Goal: Task Accomplishment & Management: Manage account settings

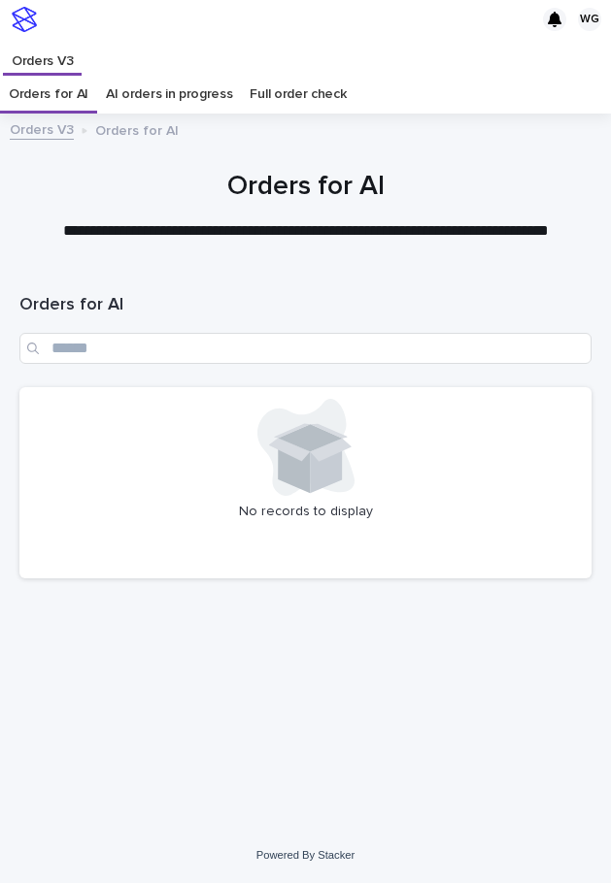
click at [161, 596] on div "Loading... Saving… Loading... Saving… Orders for AI No records to display" at bounding box center [305, 525] width 591 height 509
click at [70, 222] on p "**********" at bounding box center [305, 231] width 572 height 22
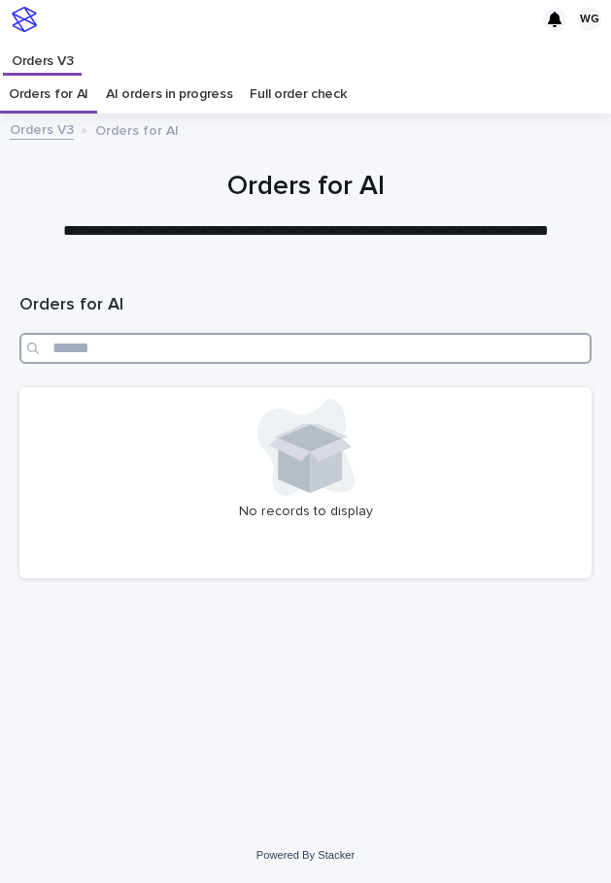
click at [196, 344] on input "Search" at bounding box center [305, 348] width 572 height 31
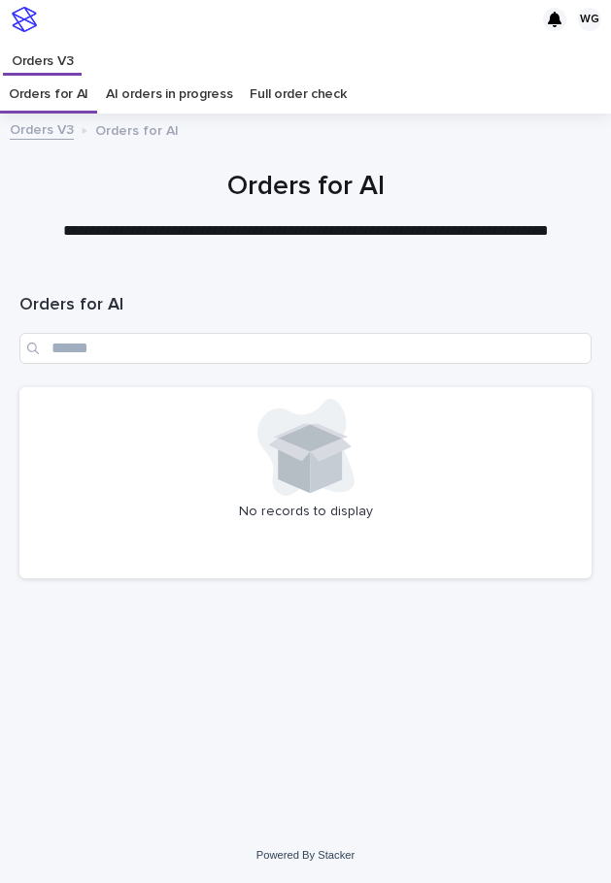
click at [229, 294] on h1 "Orders for AI" at bounding box center [305, 305] width 572 height 23
click at [238, 390] on div "No records to display" at bounding box center [305, 482] width 572 height 191
click at [60, 226] on p "**********" at bounding box center [305, 231] width 572 height 22
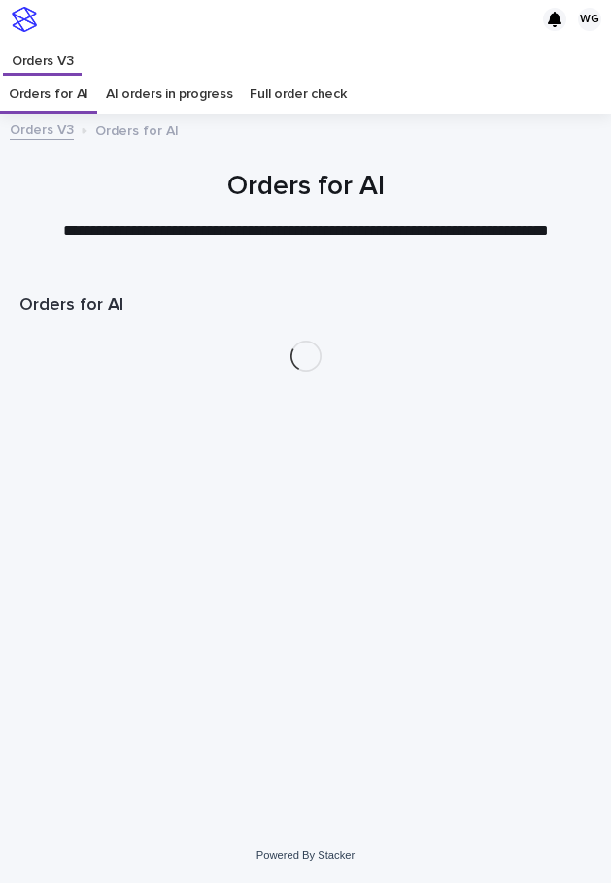
click at [140, 124] on p "Orders for AI" at bounding box center [136, 128] width 83 height 21
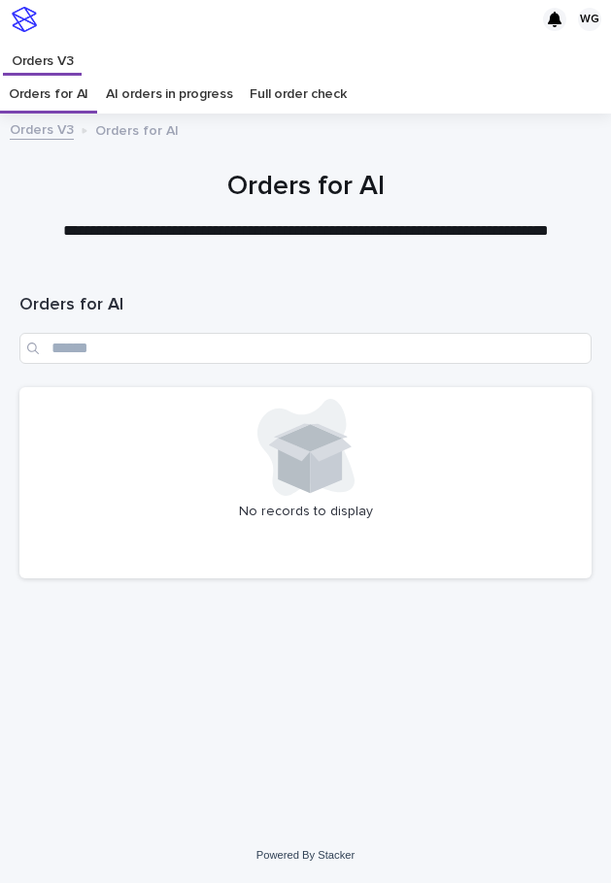
click at [182, 228] on p "**********" at bounding box center [305, 231] width 572 height 22
click at [154, 274] on div "Orders for AI" at bounding box center [305, 329] width 572 height 116
click at [357, 46] on div "Orders V3" at bounding box center [307, 57] width 608 height 37
click at [268, 159] on div at bounding box center [305, 197] width 611 height 146
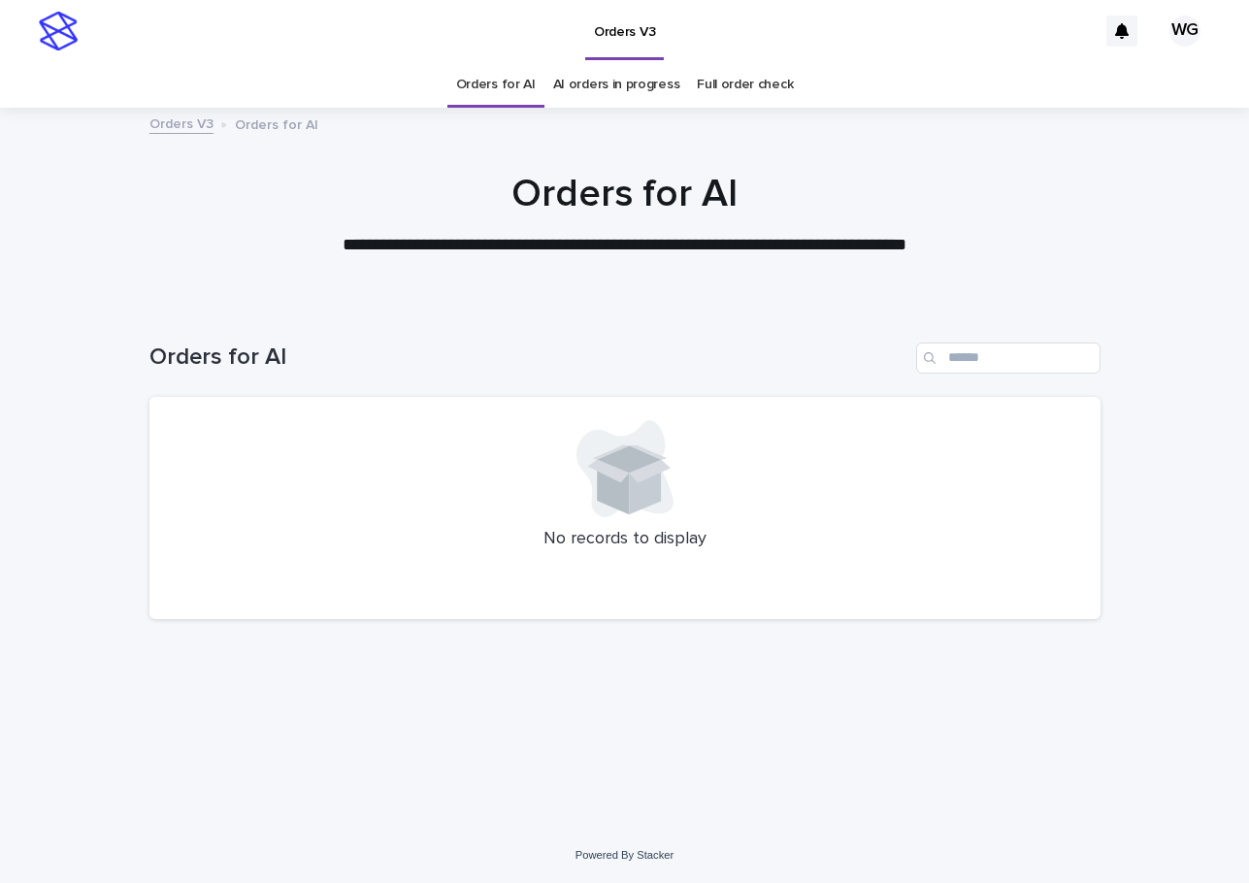
click at [664, 109] on div at bounding box center [624, 206] width 1249 height 194
click at [650, 100] on link "AI orders in progress" at bounding box center [616, 85] width 127 height 46
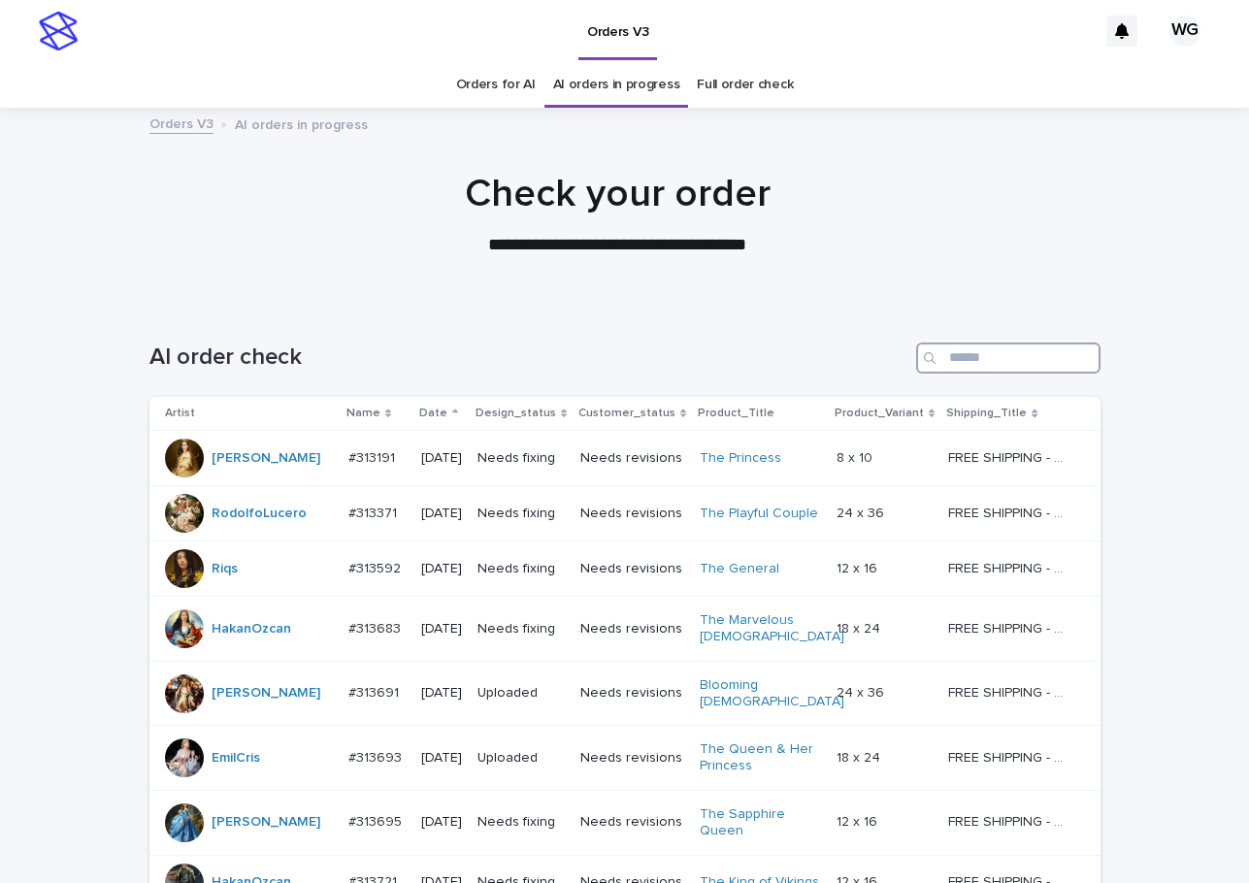
click at [994, 357] on input "Search" at bounding box center [1008, 358] width 184 height 31
click at [446, 425] on th "Date" at bounding box center [441, 414] width 56 height 34
click at [445, 420] on div "Date" at bounding box center [441, 413] width 45 height 21
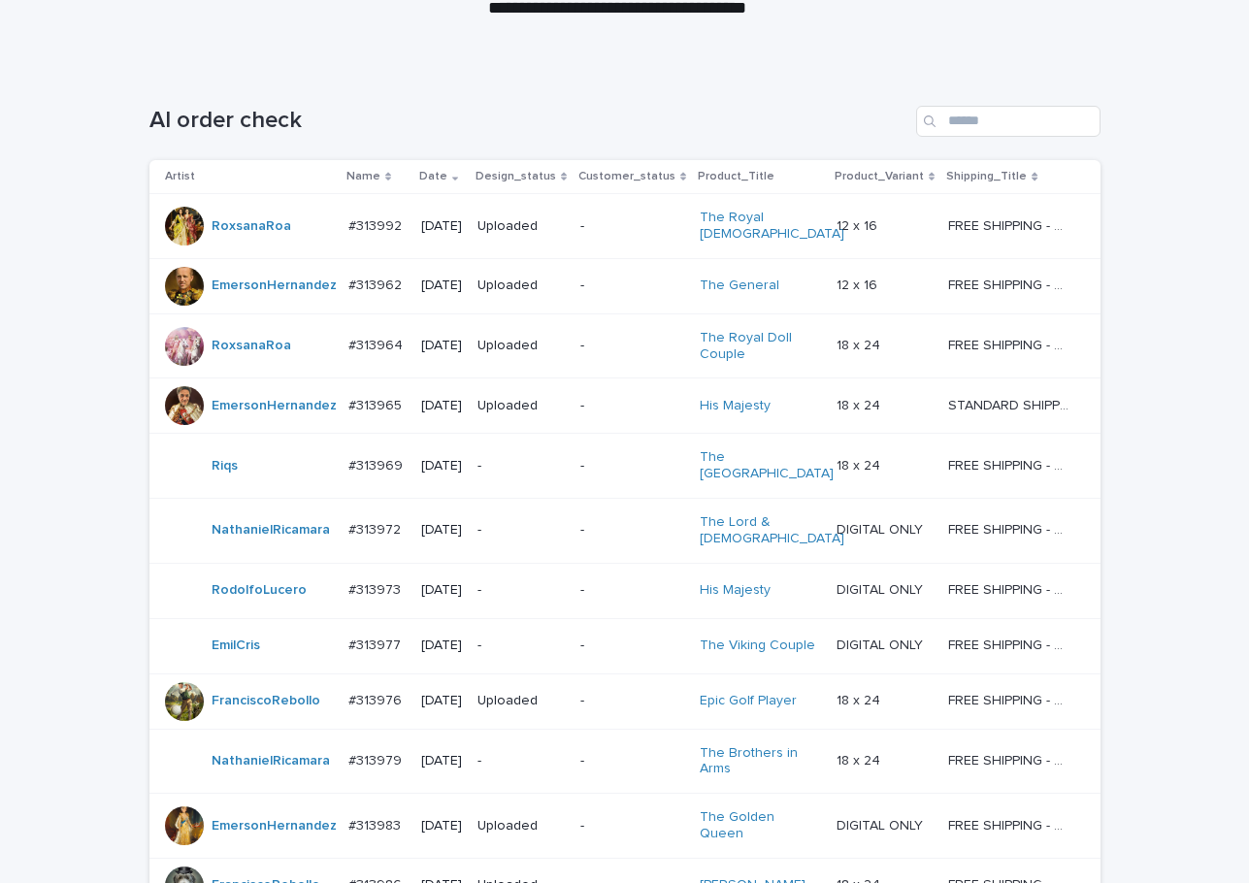
scroll to position [243, 0]
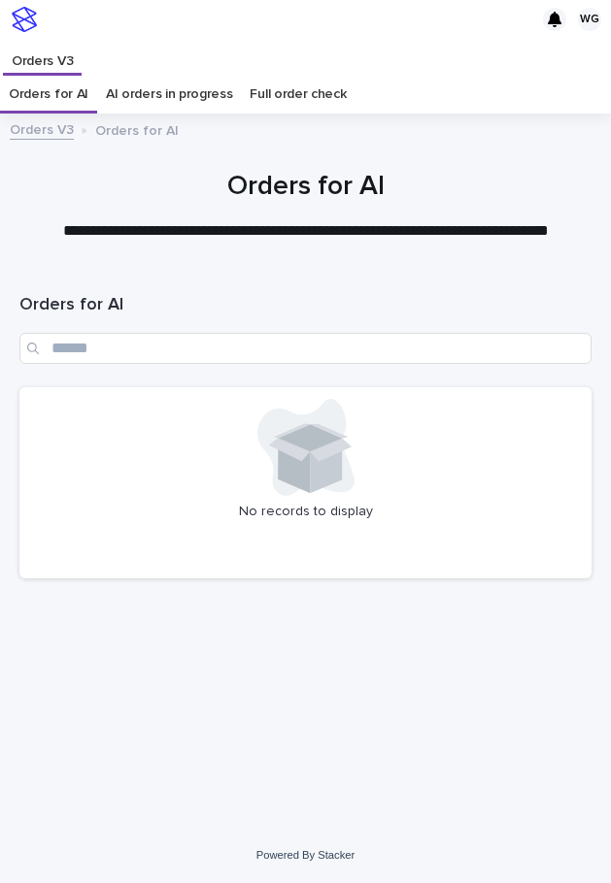
click at [185, 263] on div at bounding box center [305, 197] width 611 height 146
click at [124, 148] on div at bounding box center [305, 197] width 611 height 146
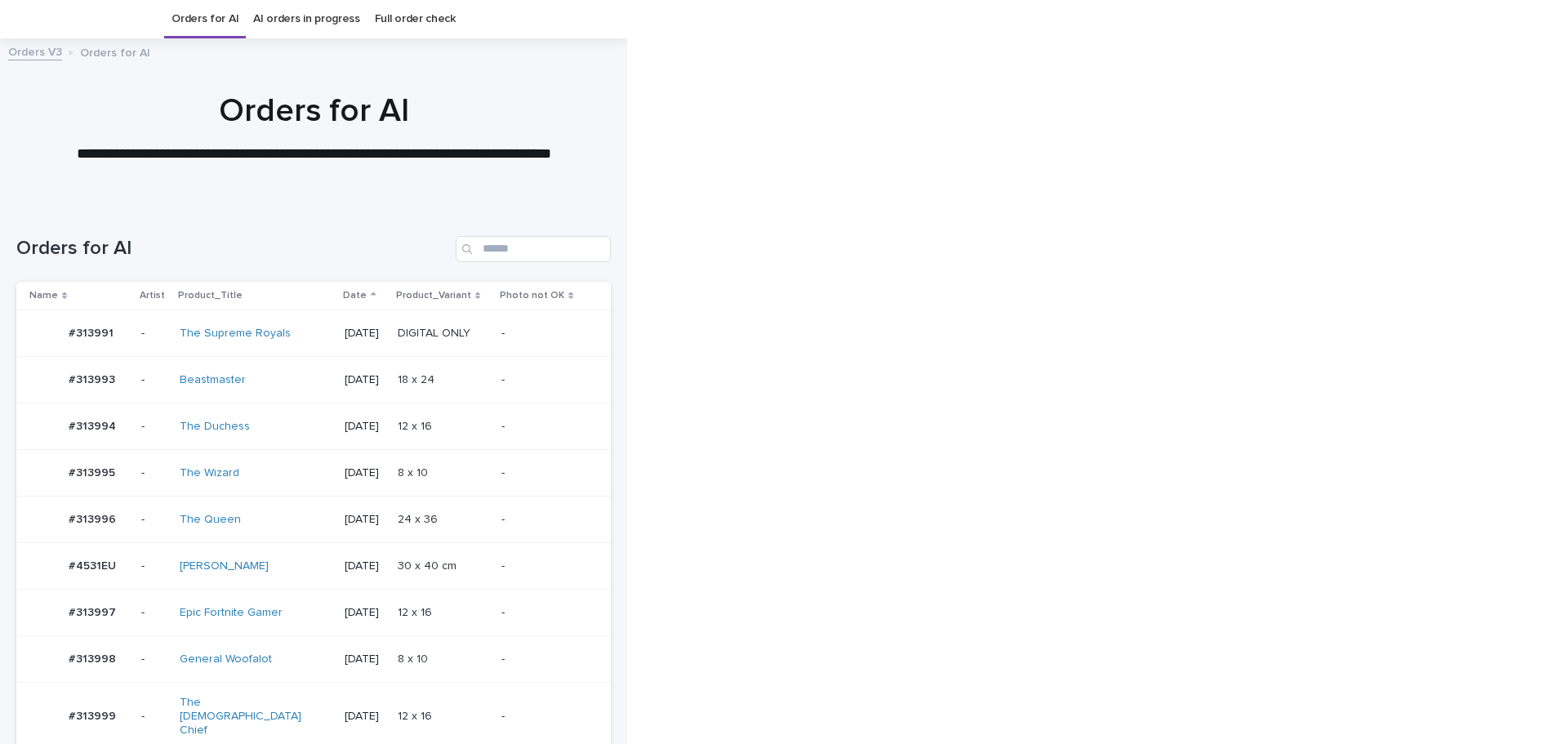
scroll to position [1155, 0]
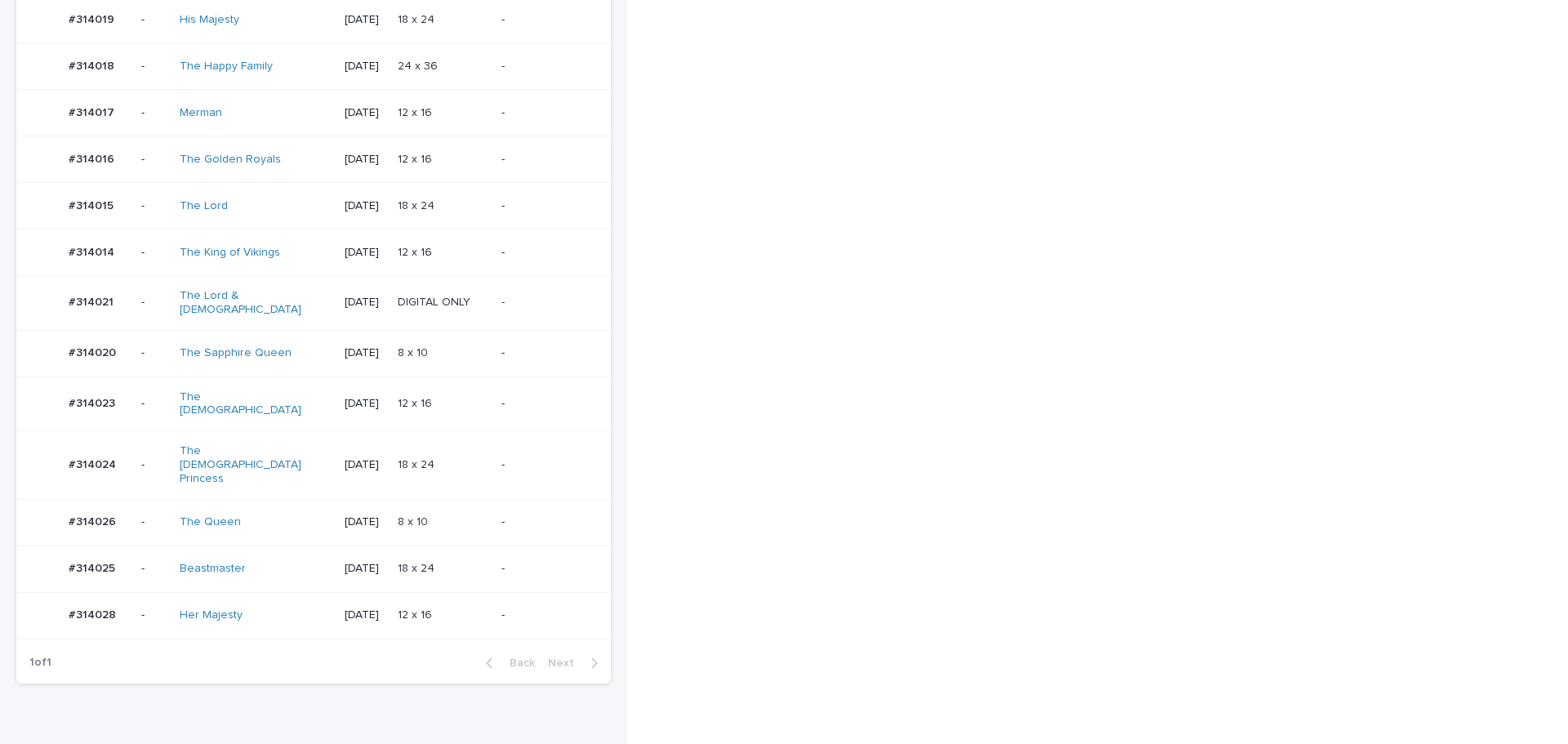
click at [430, 455] on p "18 x 24" at bounding box center [418, 464] width 40 height 17
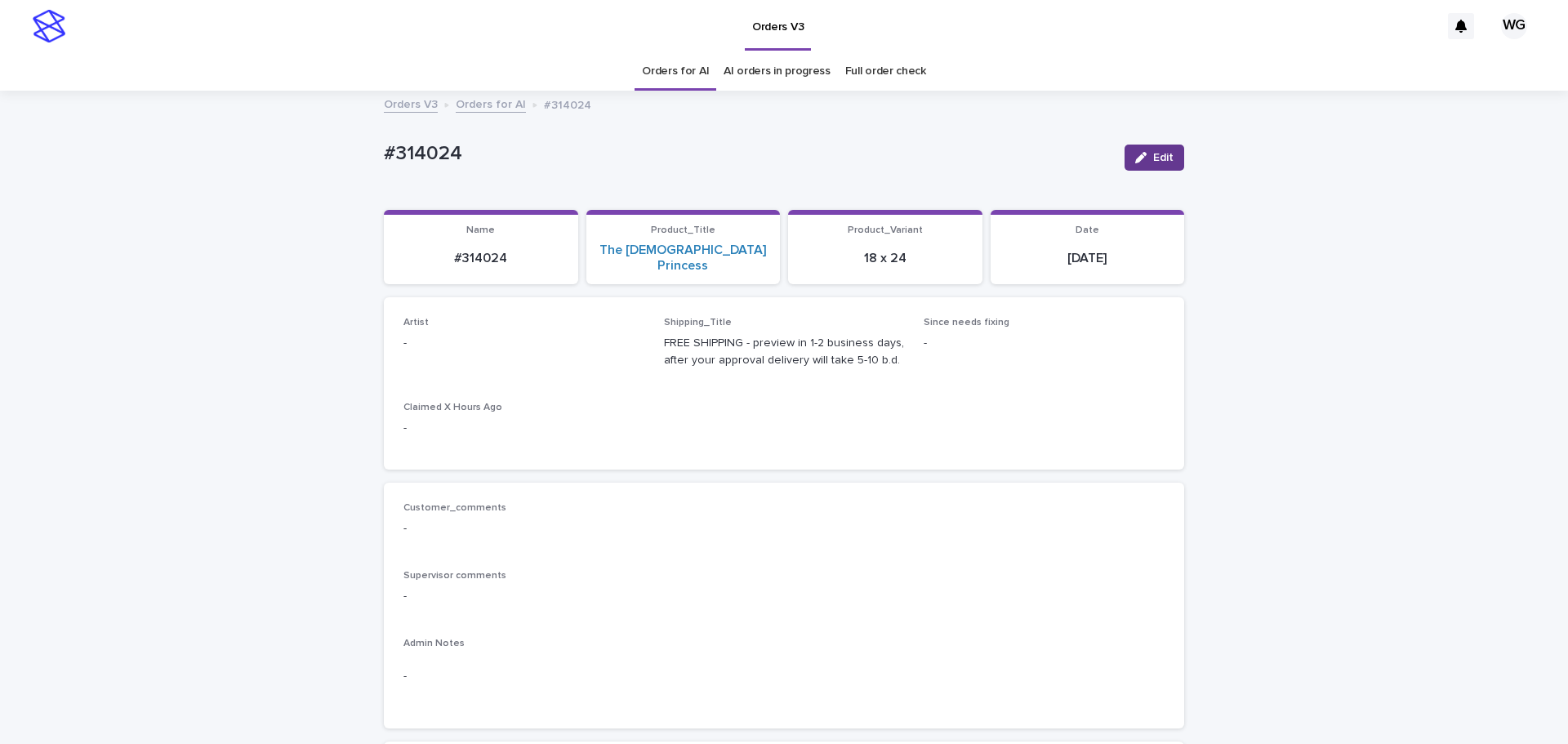
click at [513, 148] on button "Edit" at bounding box center [1154, 157] width 60 height 26
click at [444, 340] on div "* c" at bounding box center [496, 352] width 186 height 27
type input "**"
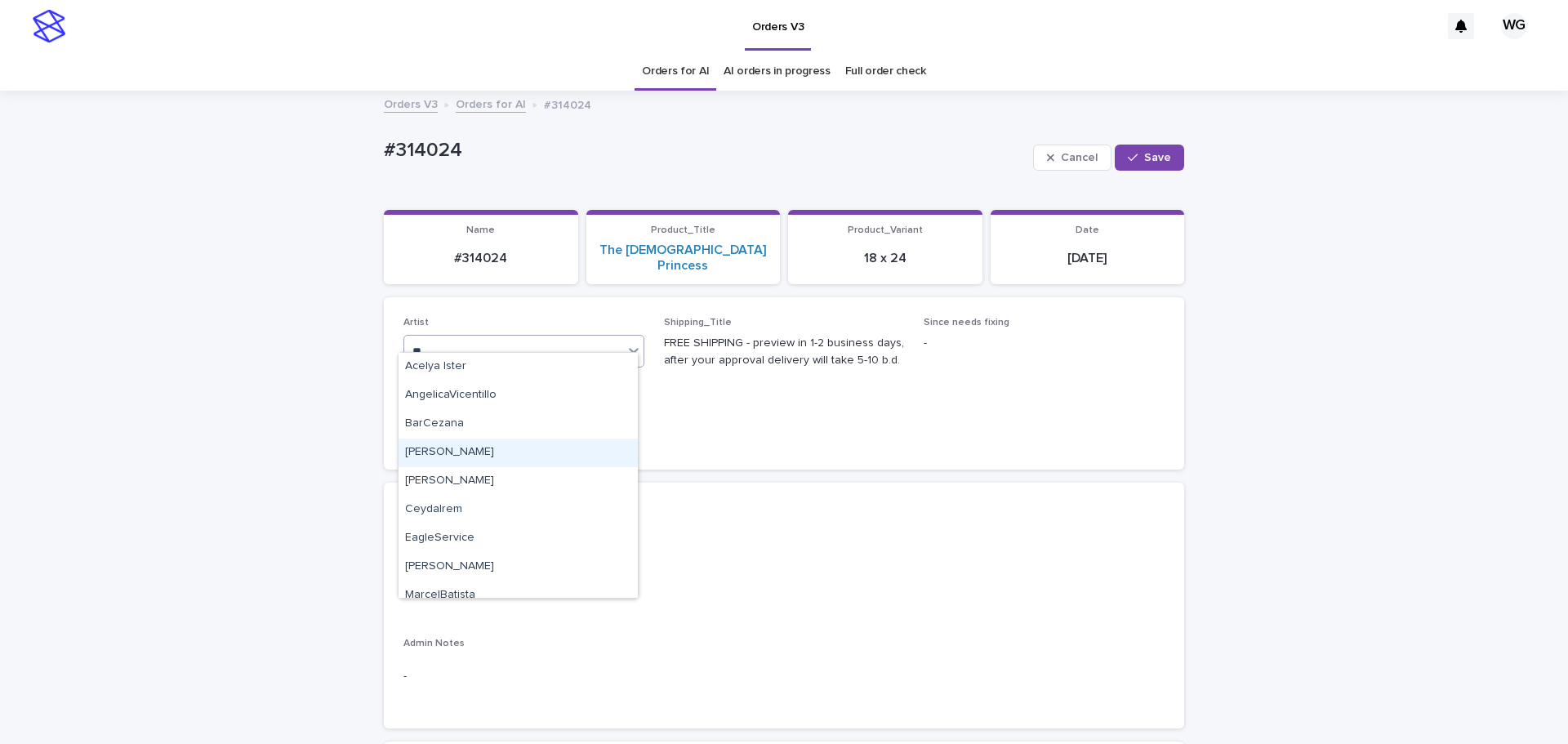
click at [423, 458] on div "[PERSON_NAME]" at bounding box center [518, 453] width 239 height 29
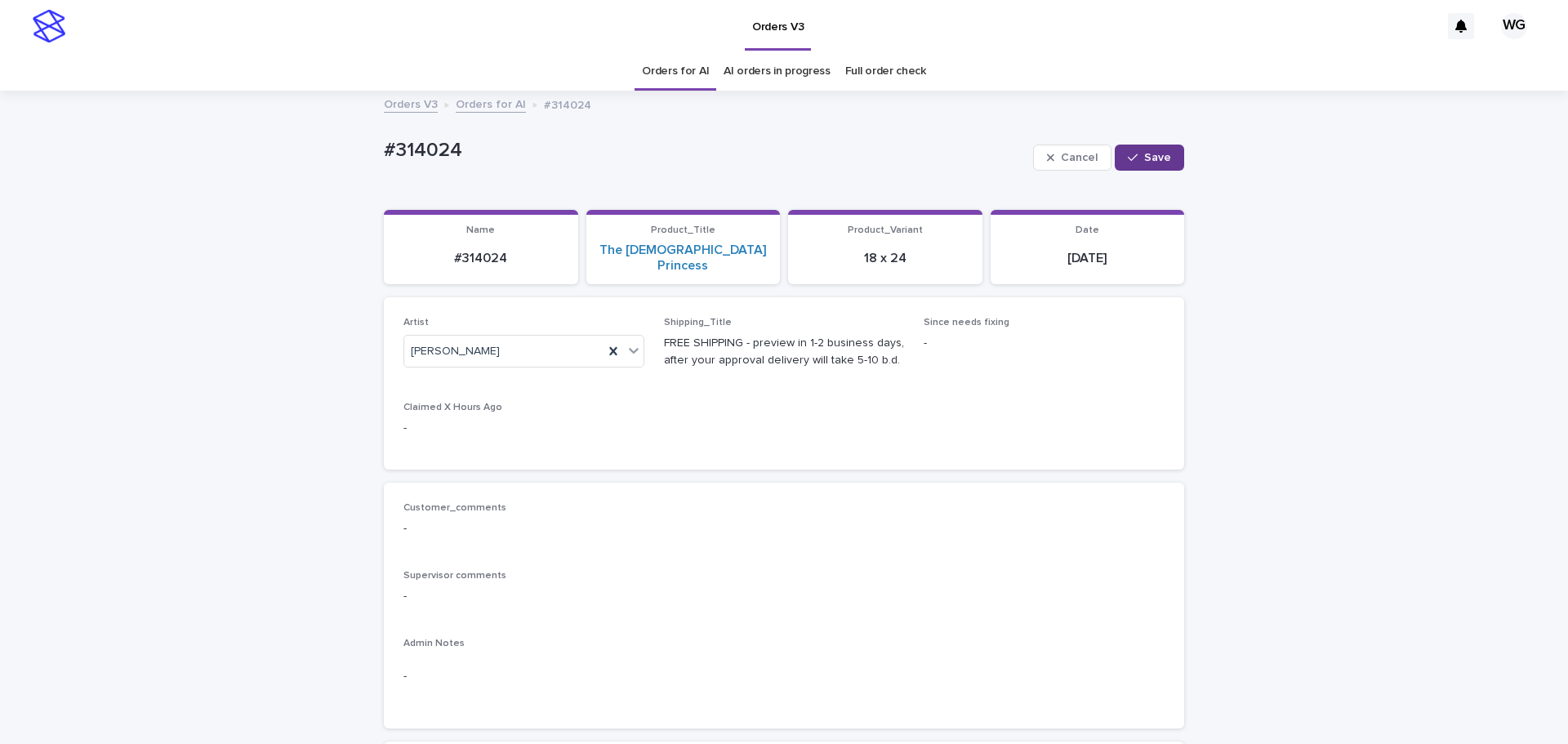
click at [513, 158] on icon "button" at bounding box center [1132, 158] width 10 height 12
click at [513, 71] on link "Orders for AI" at bounding box center [675, 72] width 67 height 39
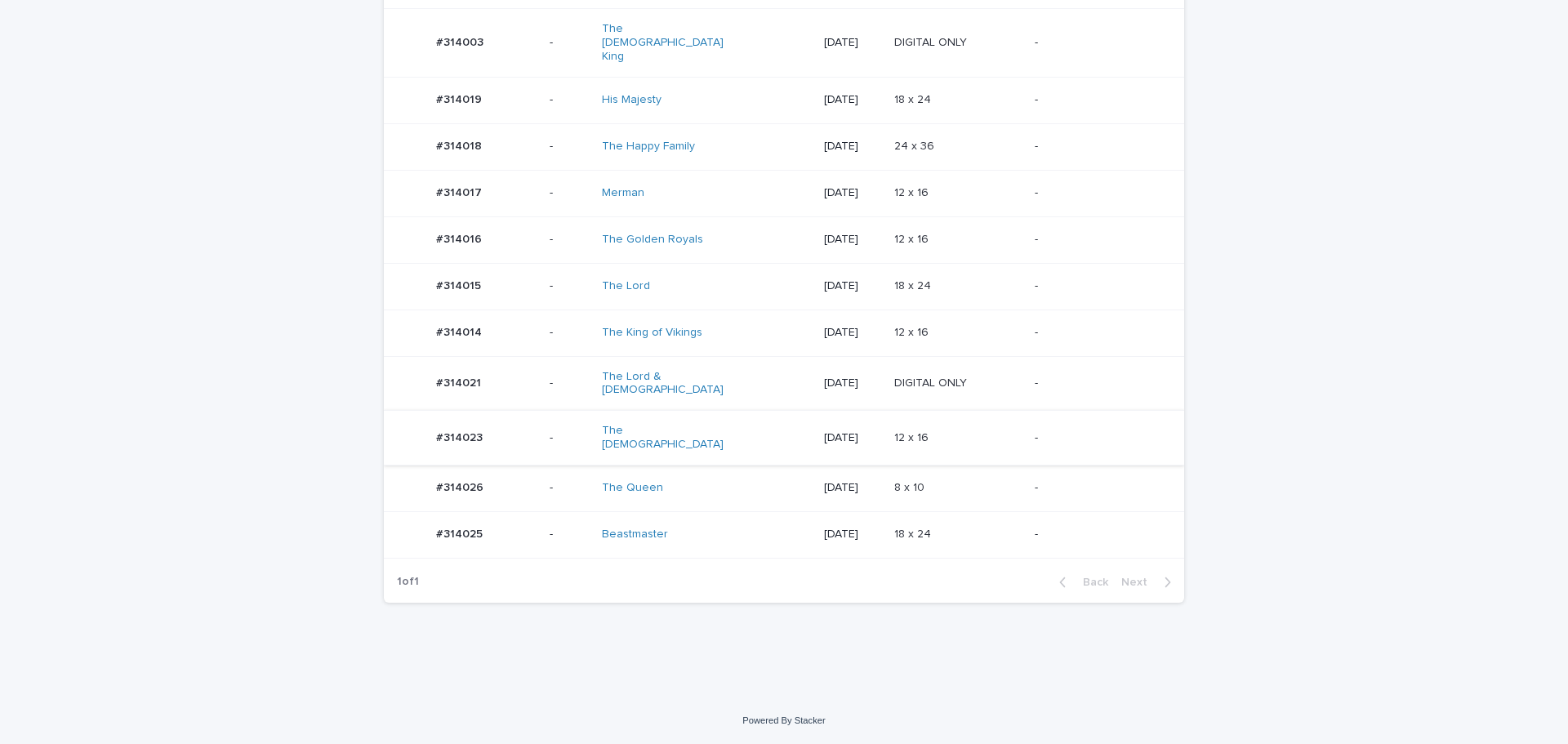
scroll to position [549, 0]
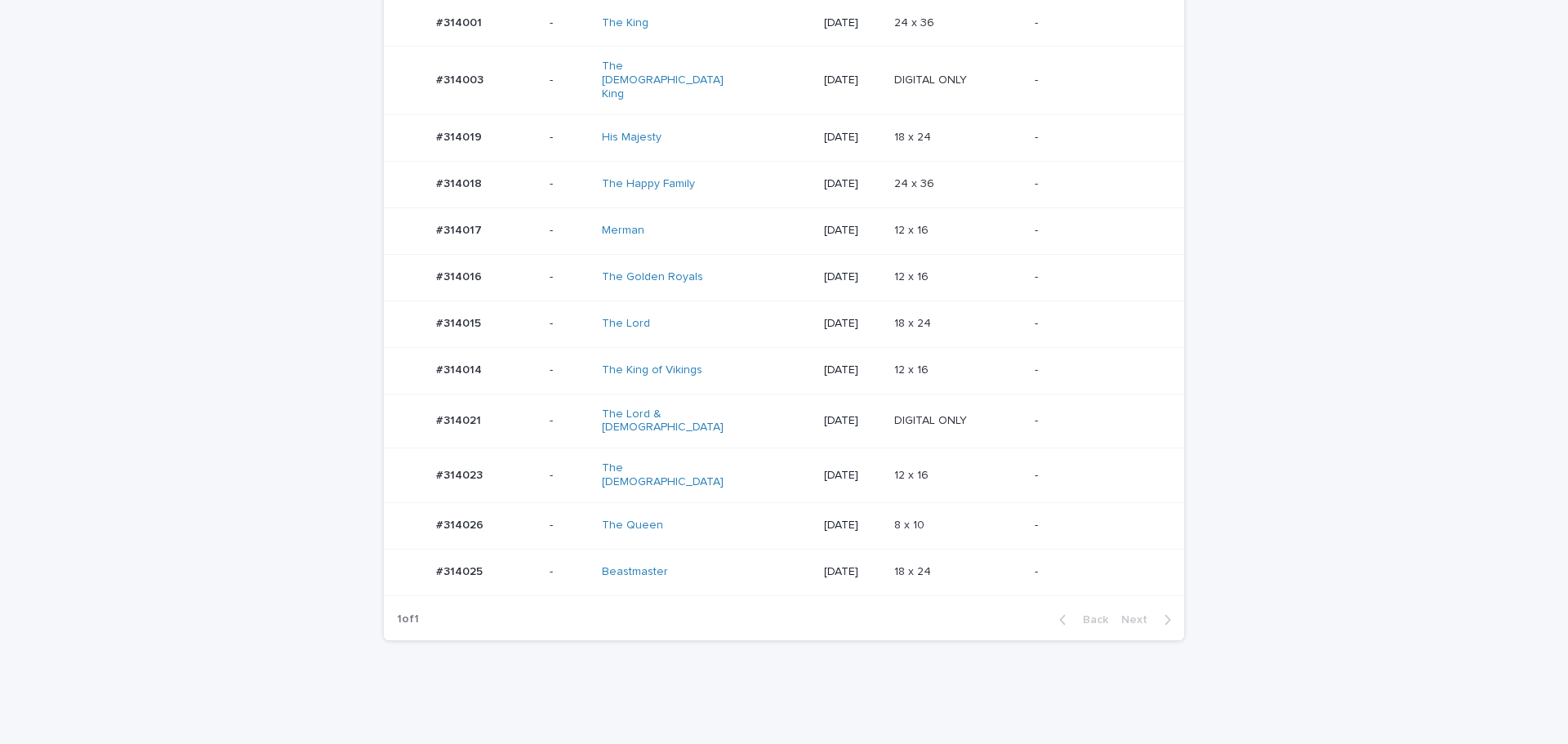
click at [513, 270] on p at bounding box center [957, 277] width 127 height 14
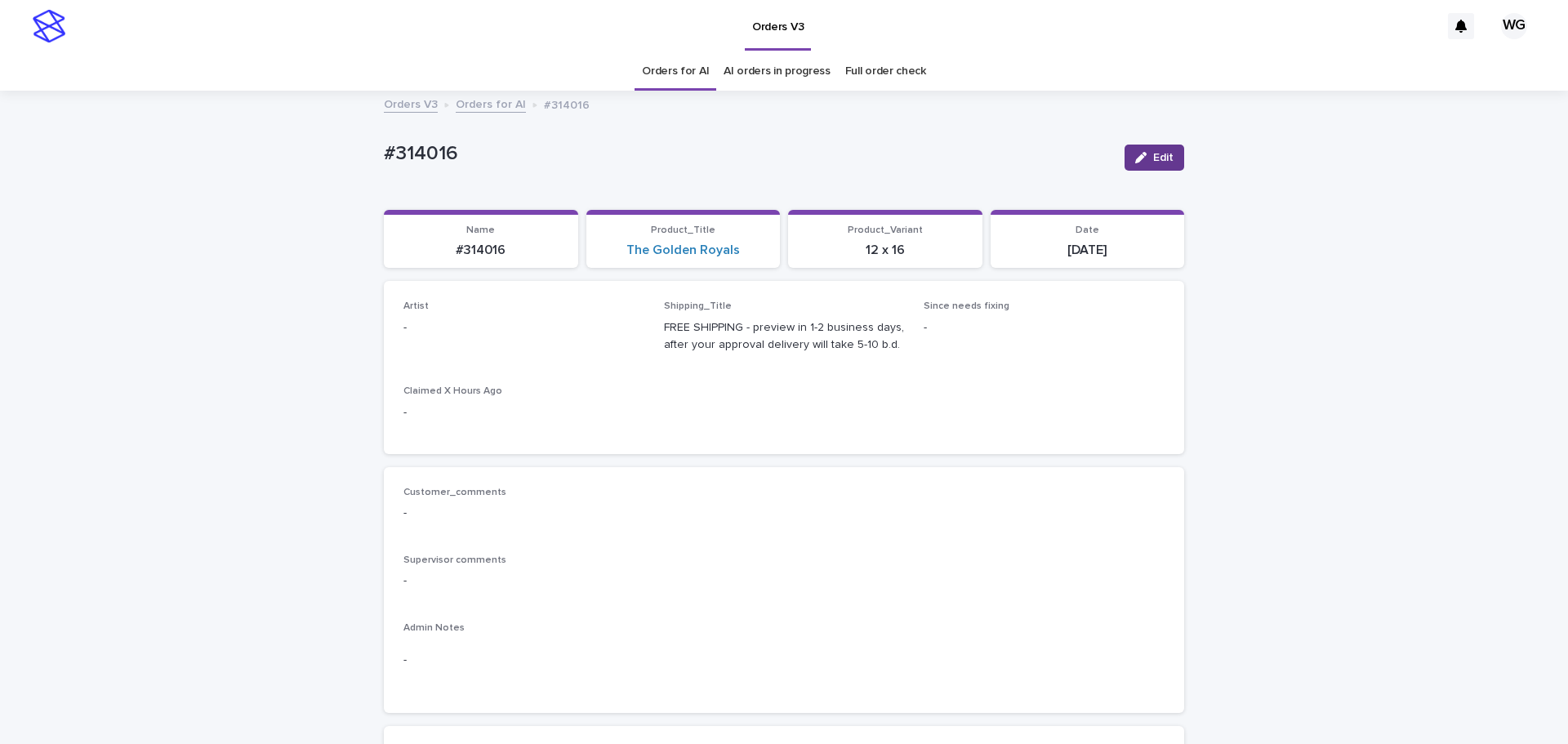
click at [513, 155] on span "Edit" at bounding box center [1163, 158] width 20 height 12
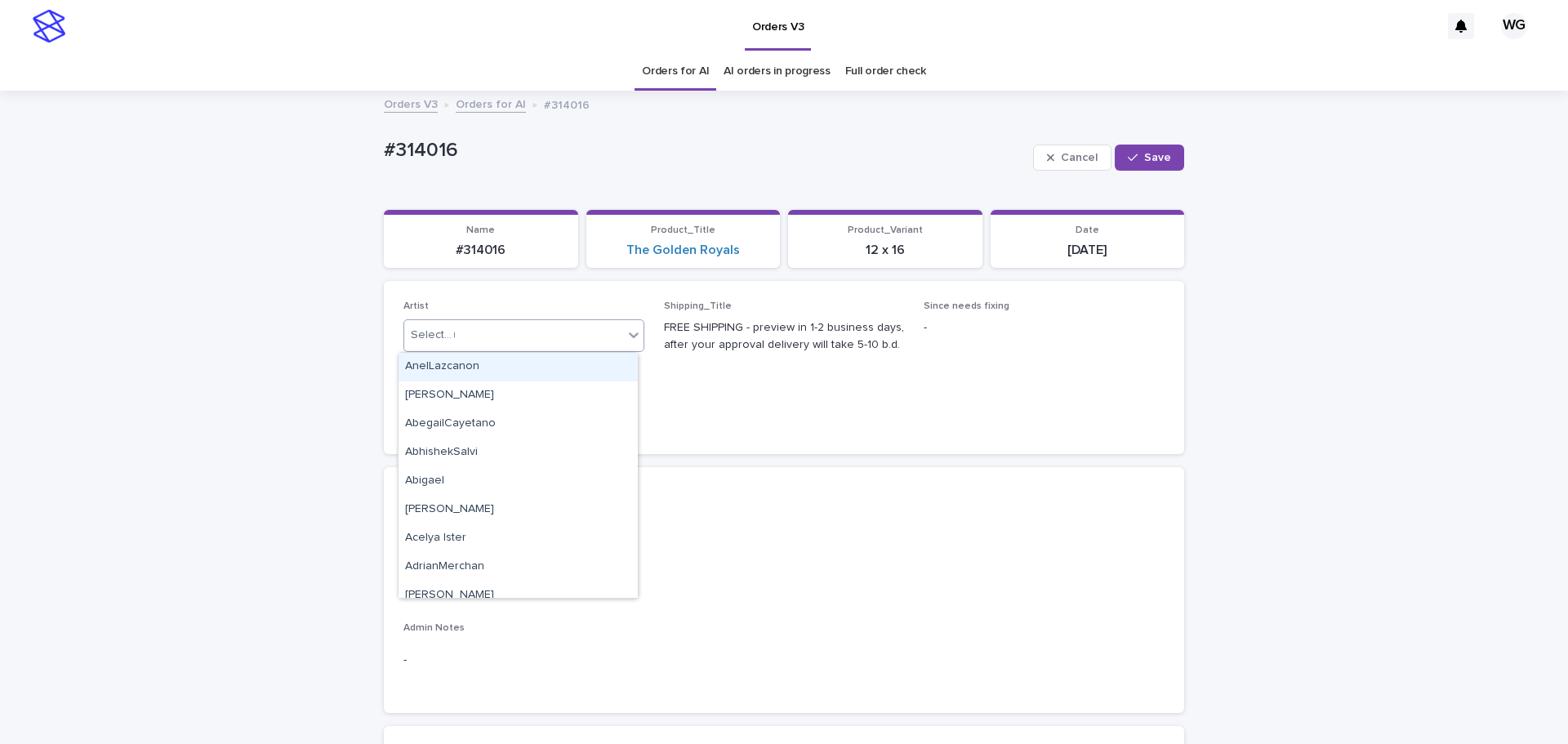
click at [513, 345] on div "Select... *" at bounding box center [513, 335] width 219 height 27
type input "**"
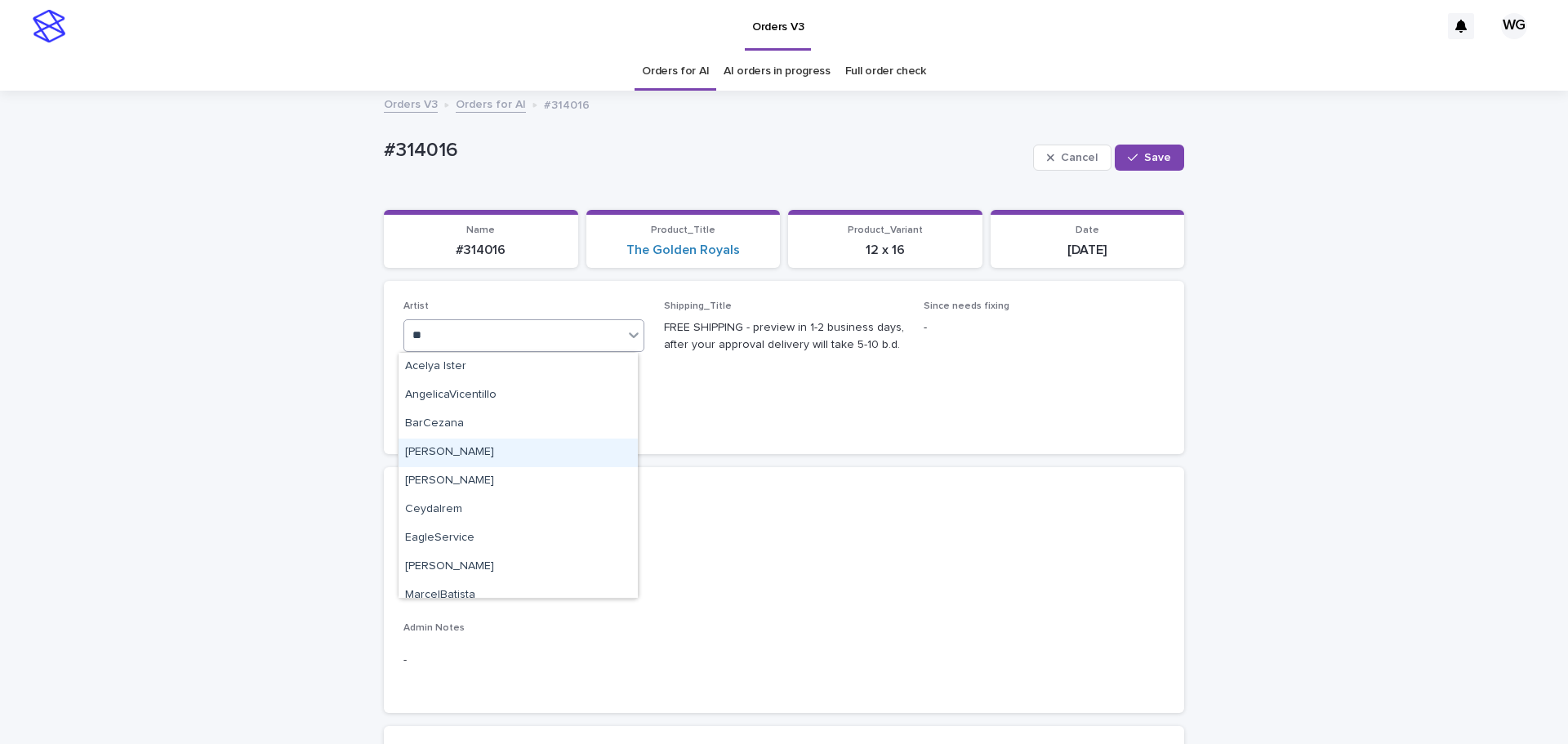
click at [508, 449] on div "[PERSON_NAME]" at bounding box center [518, 453] width 239 height 29
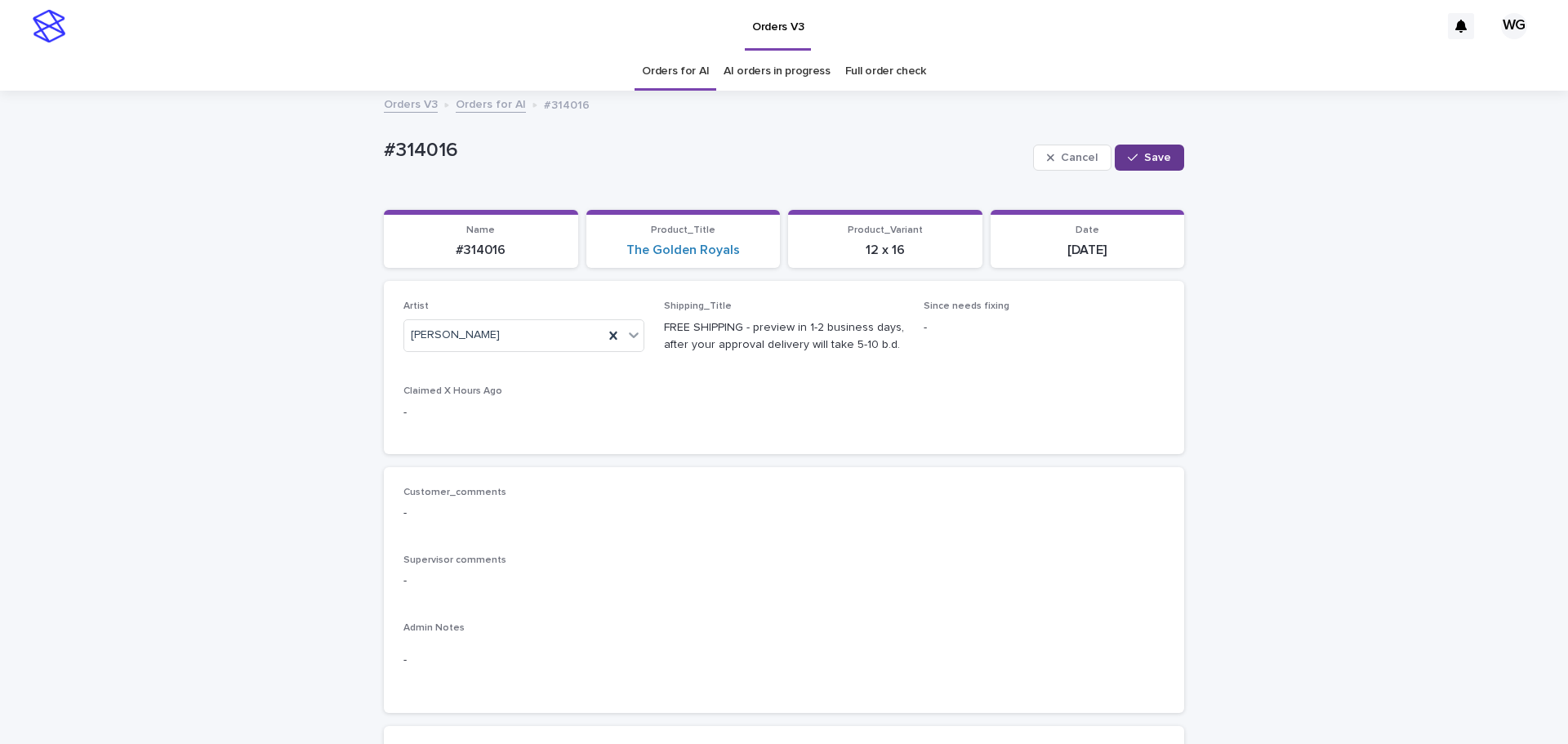
click at [513, 153] on icon "button" at bounding box center [1132, 158] width 10 height 12
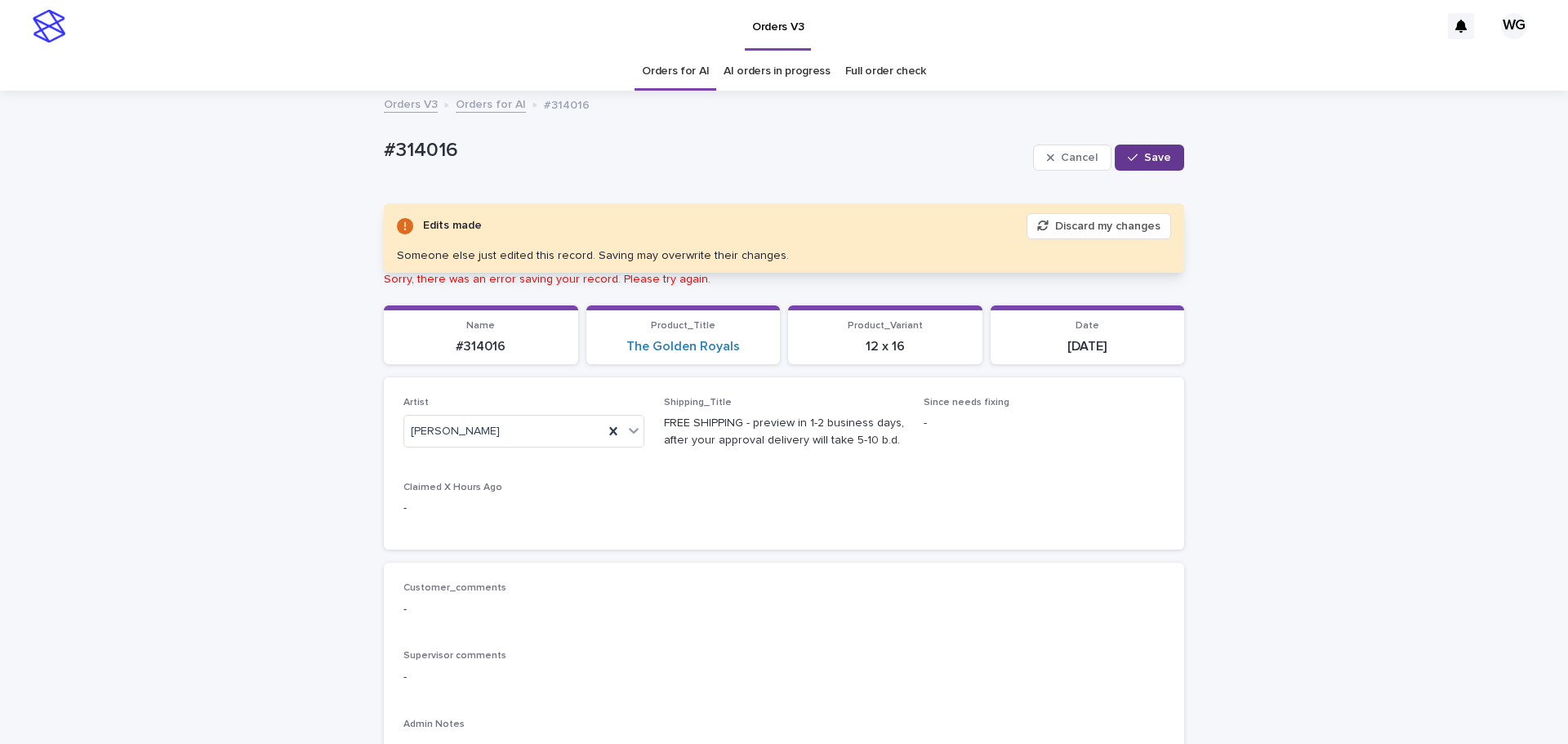
click at [513, 154] on span "Save" at bounding box center [1157, 158] width 27 height 12
click at [513, 151] on button "Save" at bounding box center [1149, 157] width 70 height 26
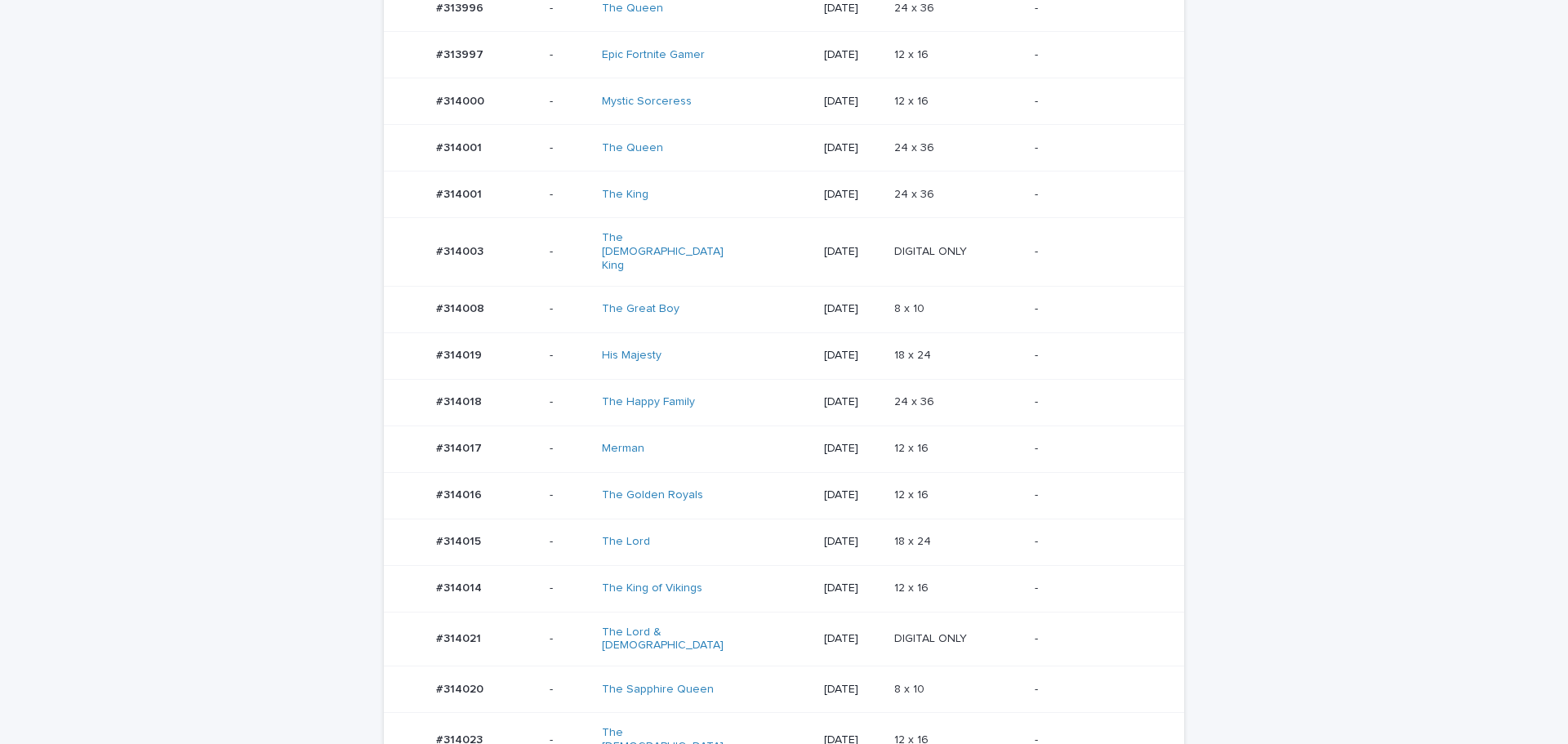
scroll to position [517, 0]
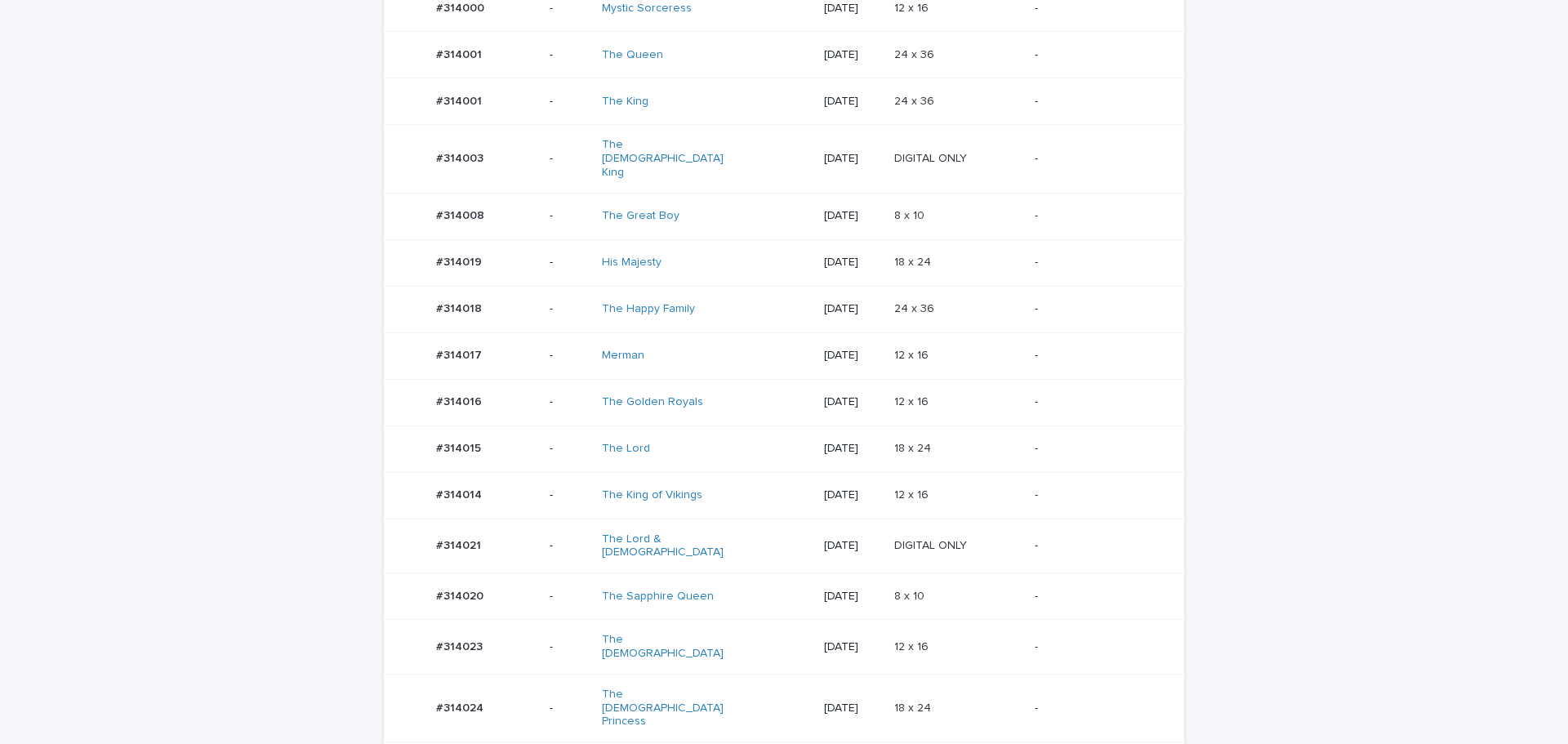
click at [980, 539] on p at bounding box center [957, 546] width 127 height 14
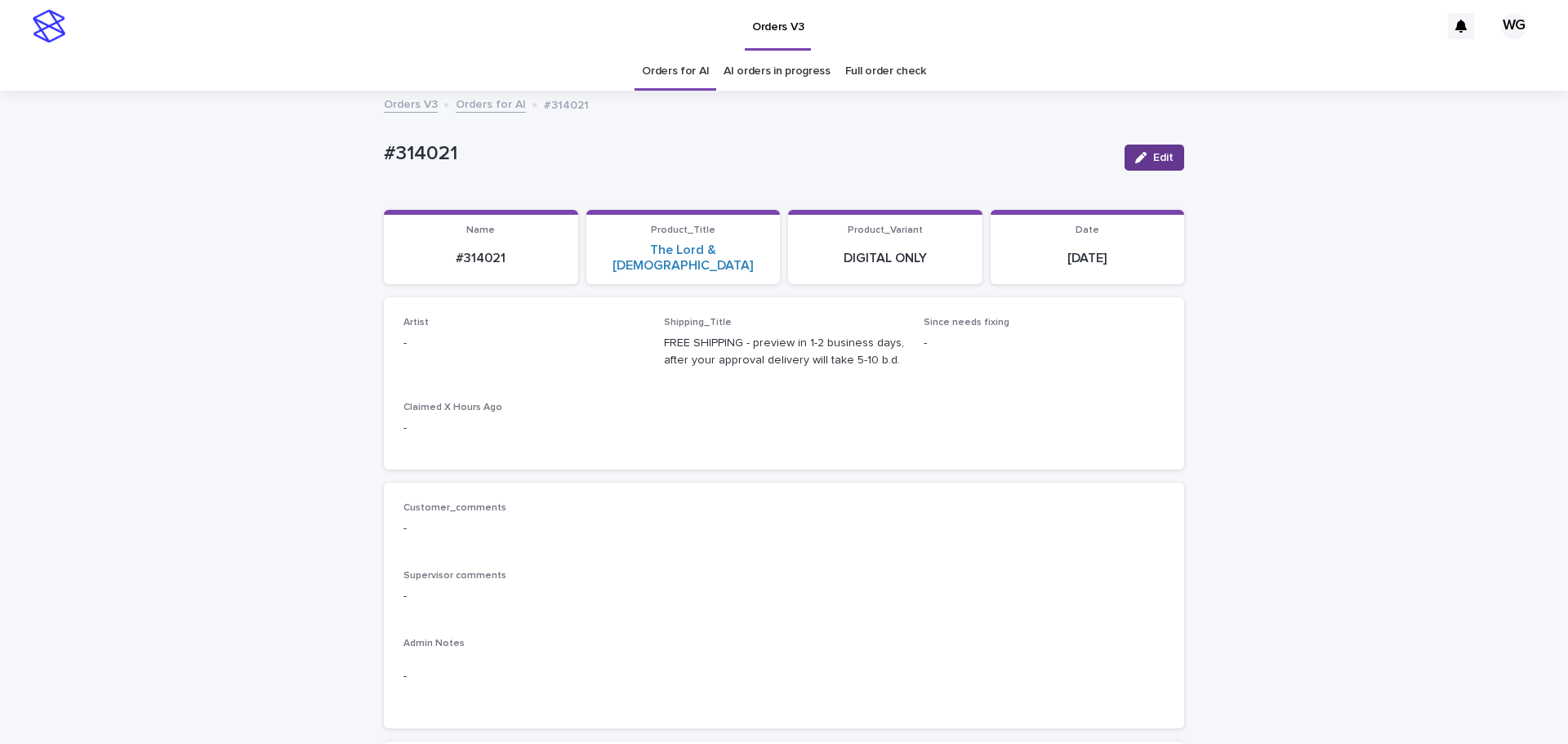
click at [1141, 153] on icon "button" at bounding box center [1141, 158] width 12 height 12
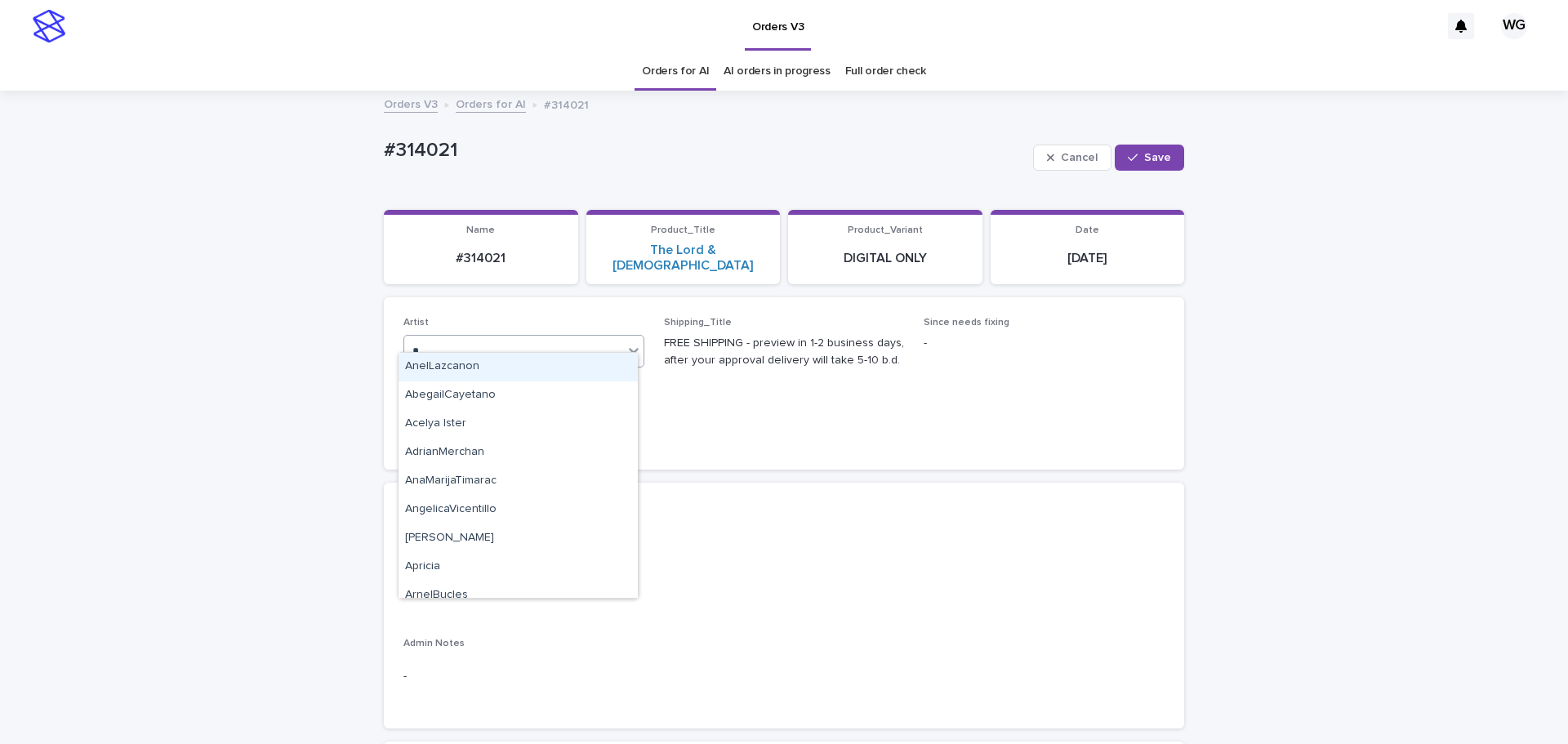
click at [495, 338] on div "* c" at bounding box center [513, 352] width 219 height 27
type input "**"
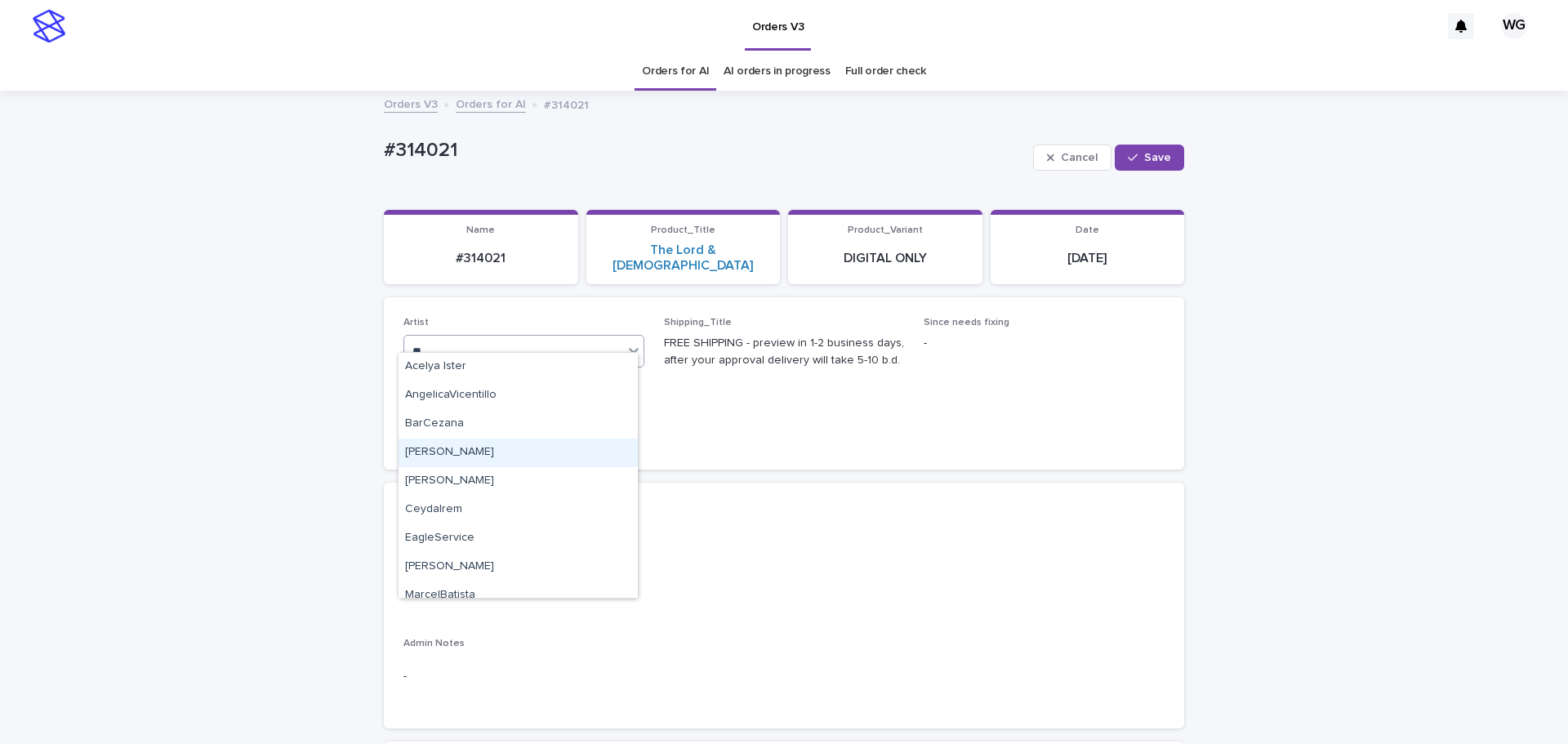
click at [450, 451] on div "[PERSON_NAME]" at bounding box center [518, 453] width 239 height 29
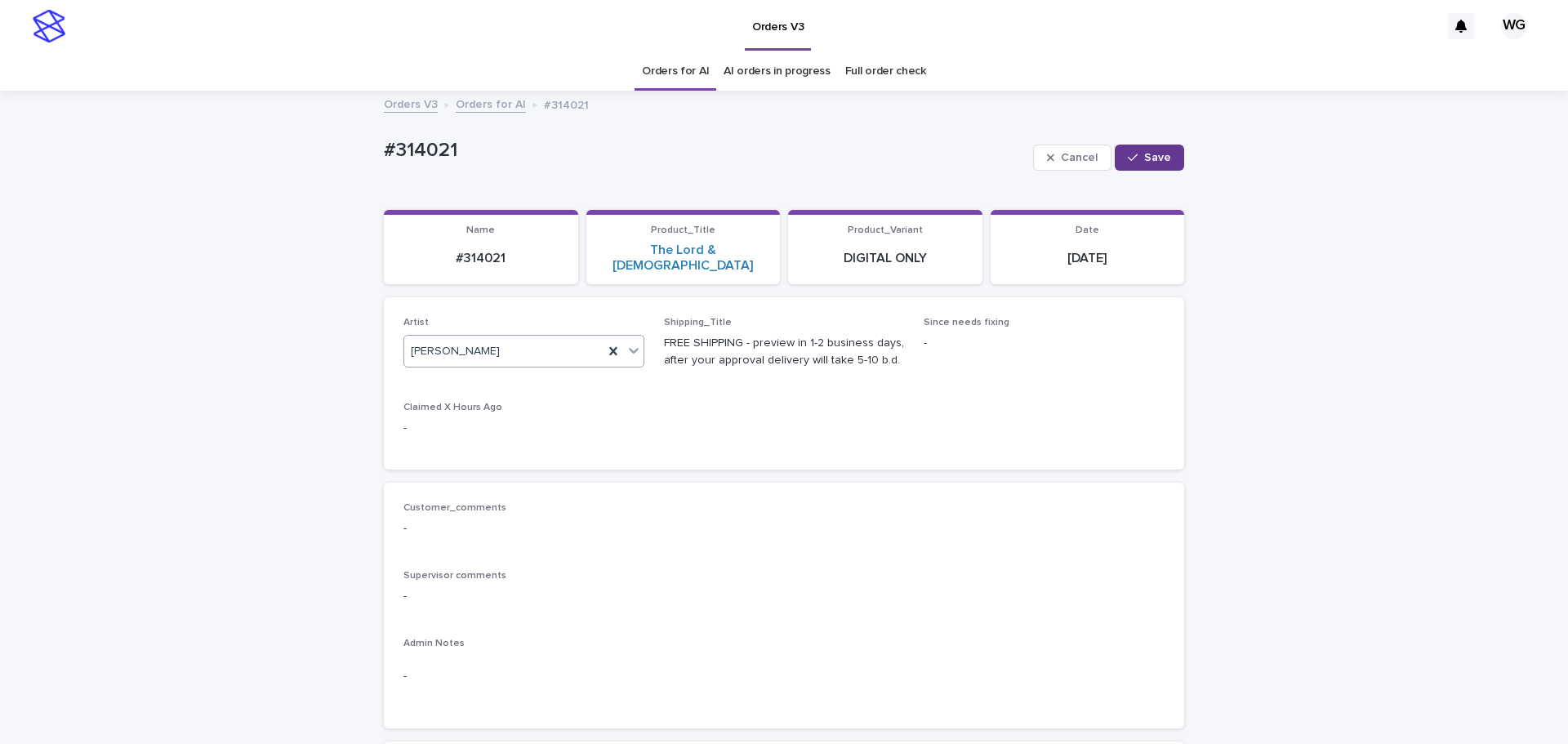
click at [1154, 157] on span "Save" at bounding box center [1157, 158] width 27 height 12
click at [669, 71] on link "Orders for AI" at bounding box center [675, 72] width 67 height 39
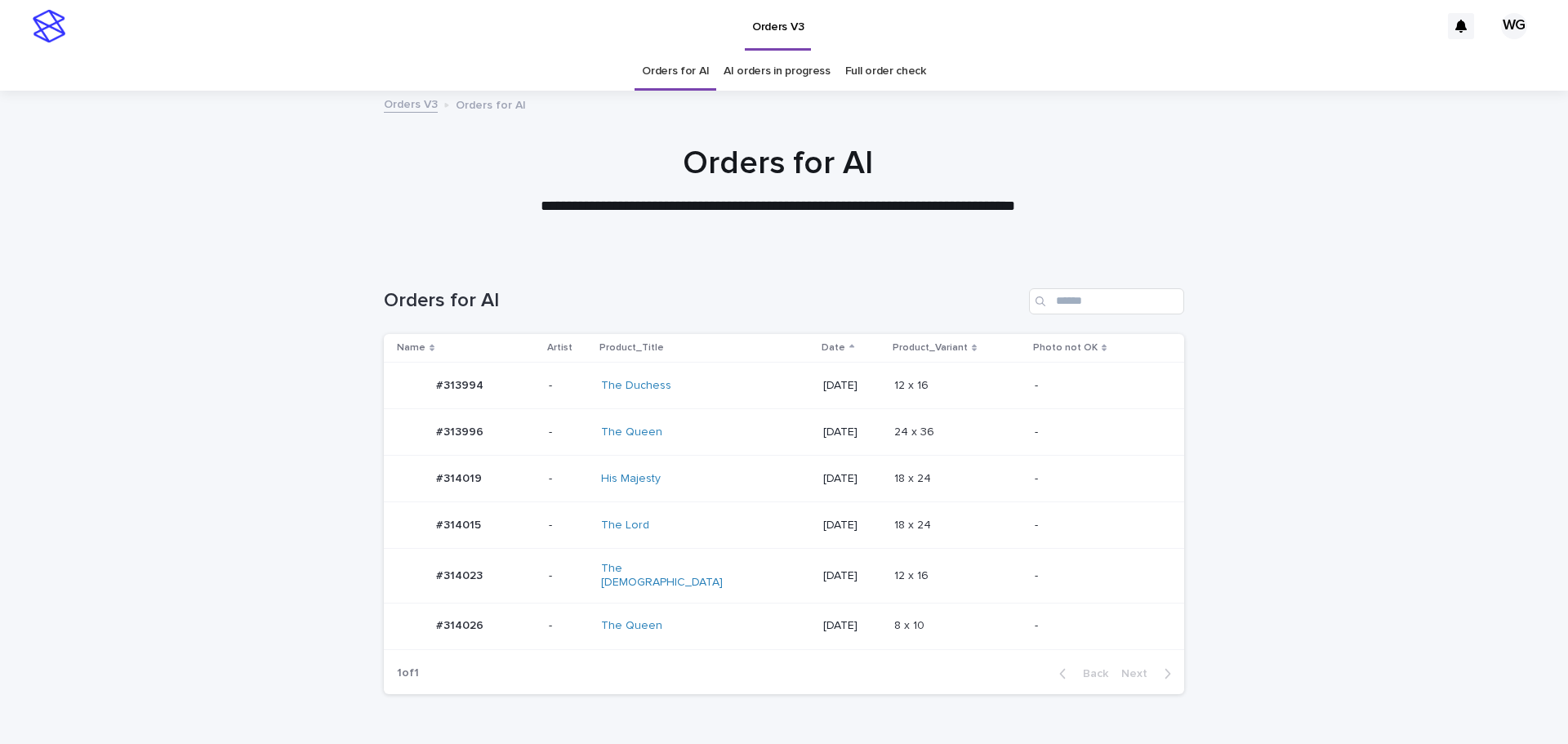
click at [844, 619] on p "[DATE]" at bounding box center [851, 626] width 57 height 14
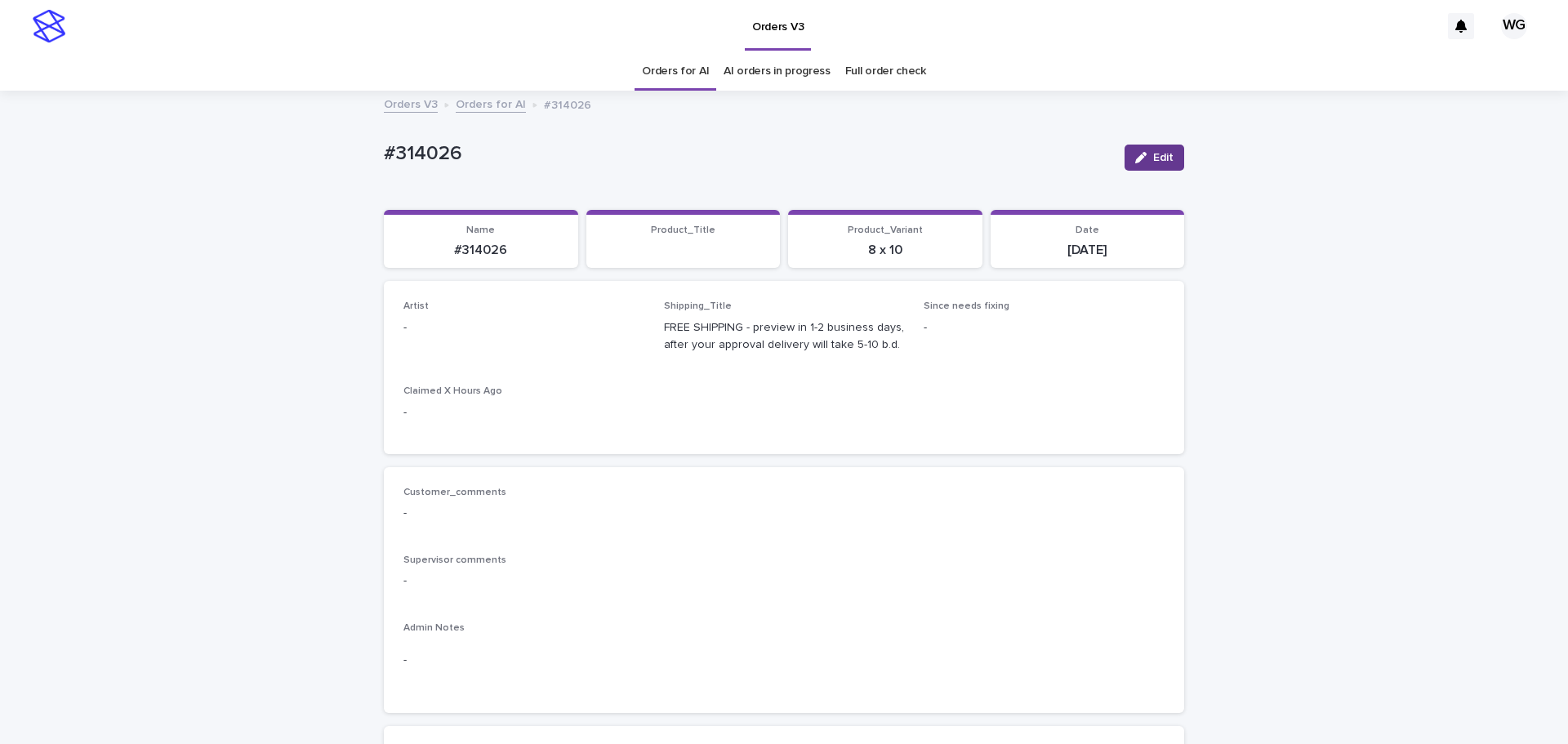
click at [1157, 165] on button "Edit" at bounding box center [1154, 157] width 60 height 26
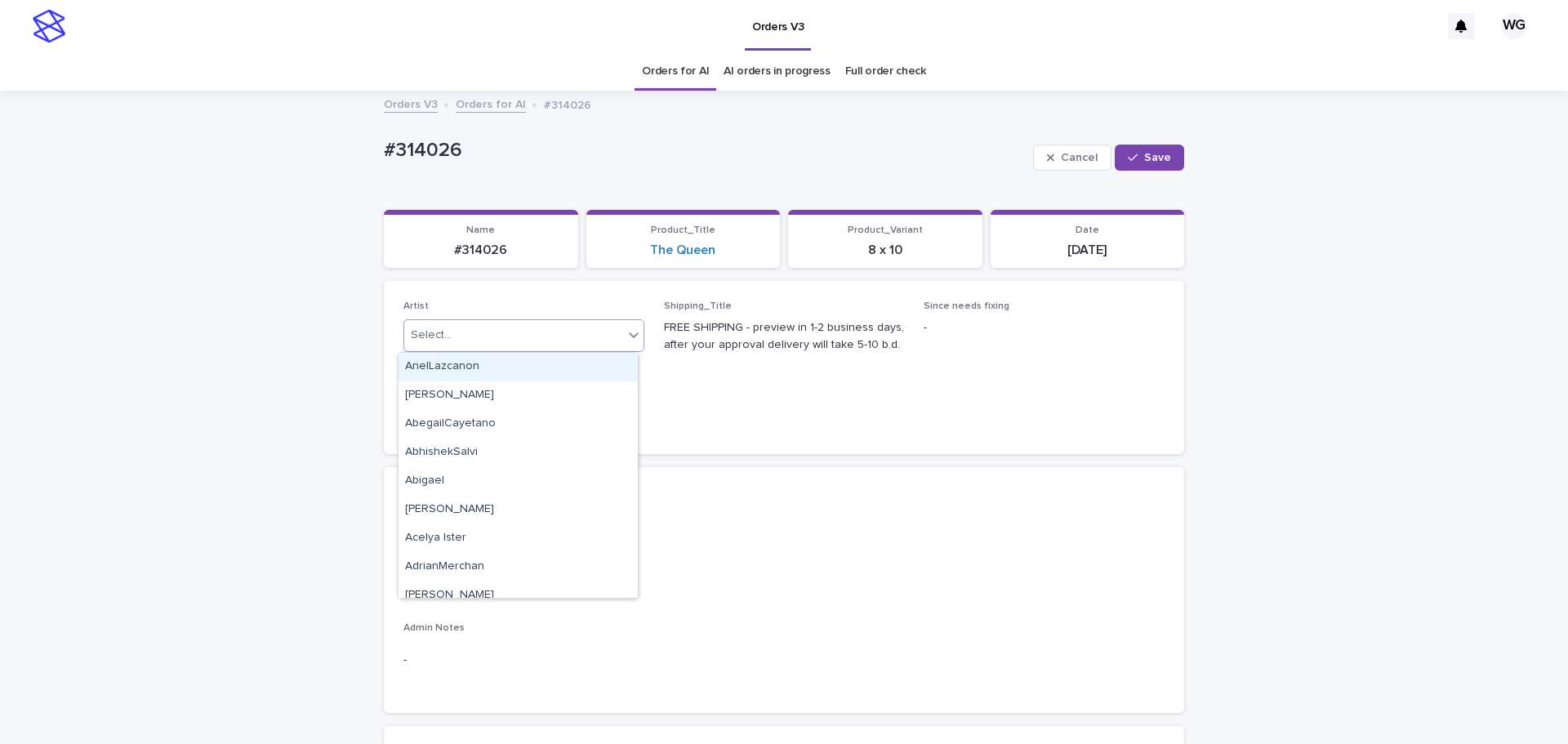
click at [537, 332] on div "Select..." at bounding box center [513, 335] width 219 height 27
type input "**"
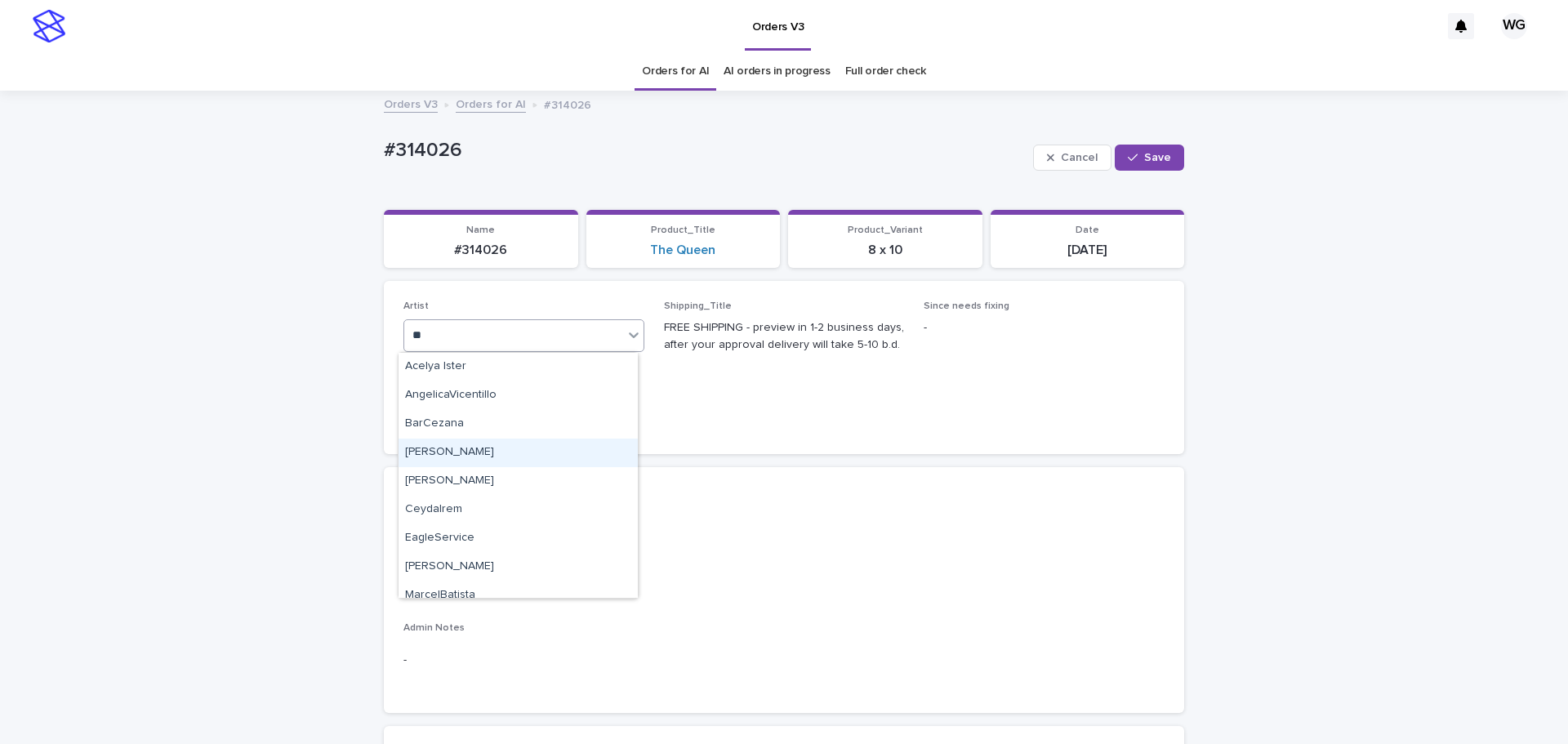
click at [428, 446] on div "[PERSON_NAME]" at bounding box center [518, 453] width 239 height 29
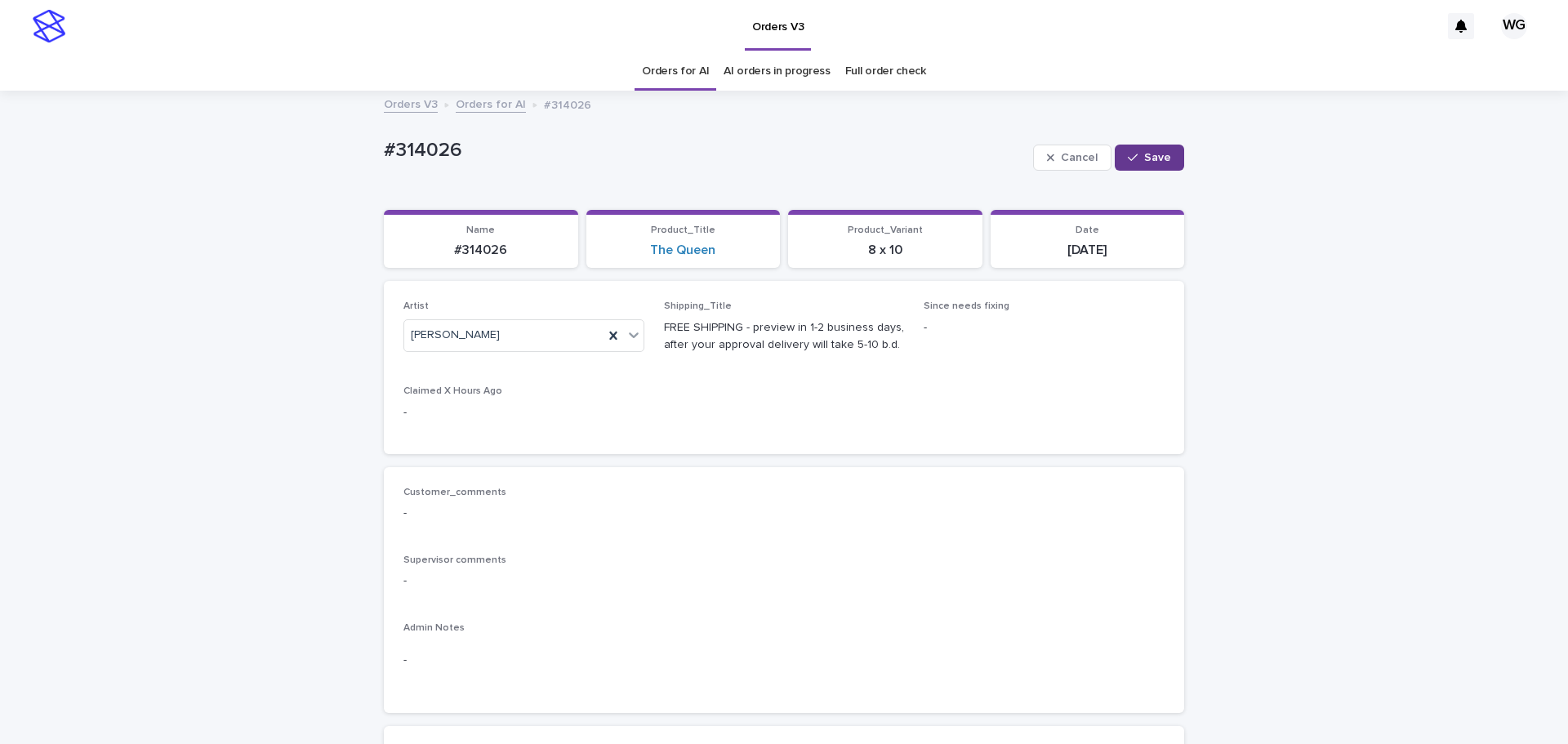
click at [1171, 150] on button "Save" at bounding box center [1149, 157] width 70 height 26
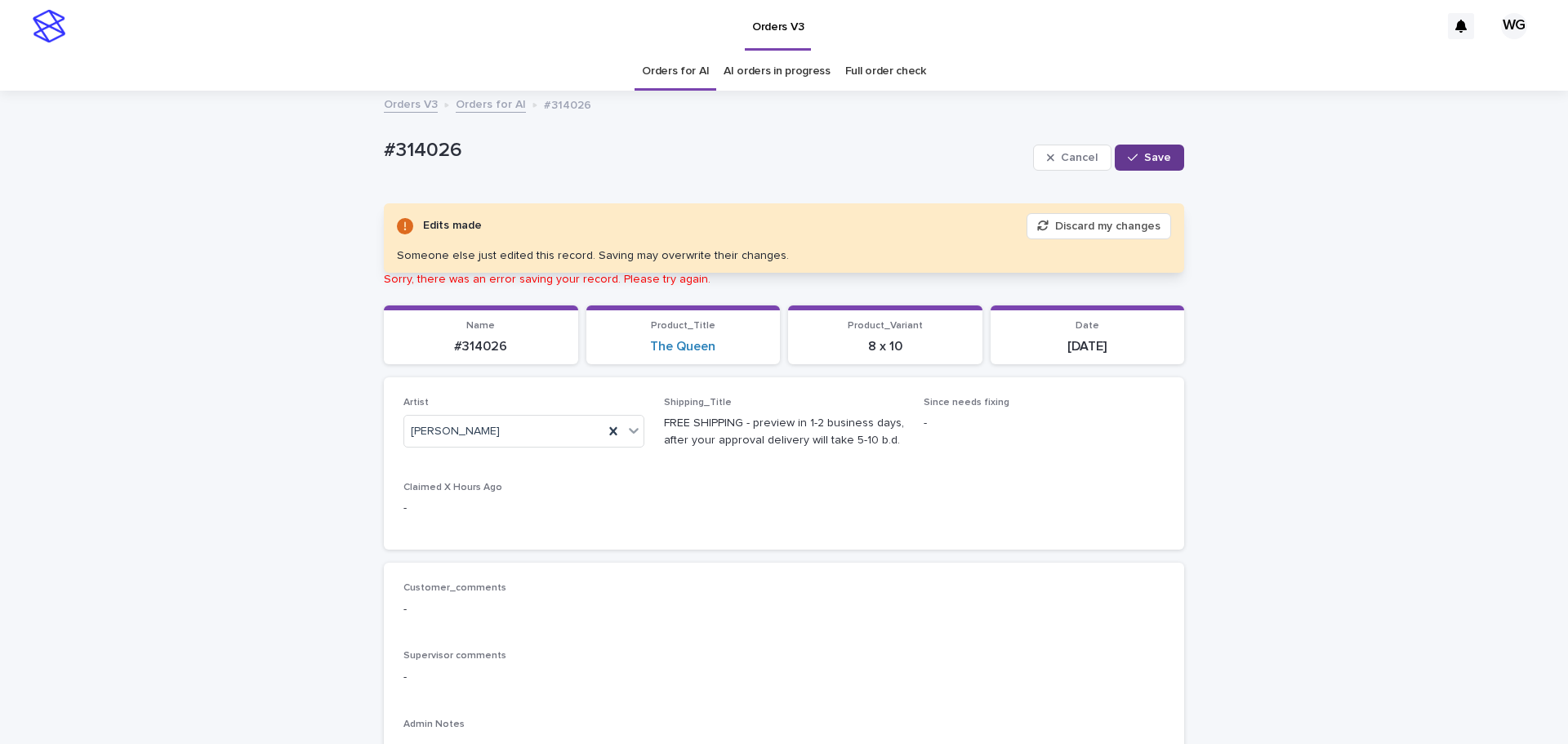
click at [1127, 157] on icon "button" at bounding box center [1132, 158] width 10 height 12
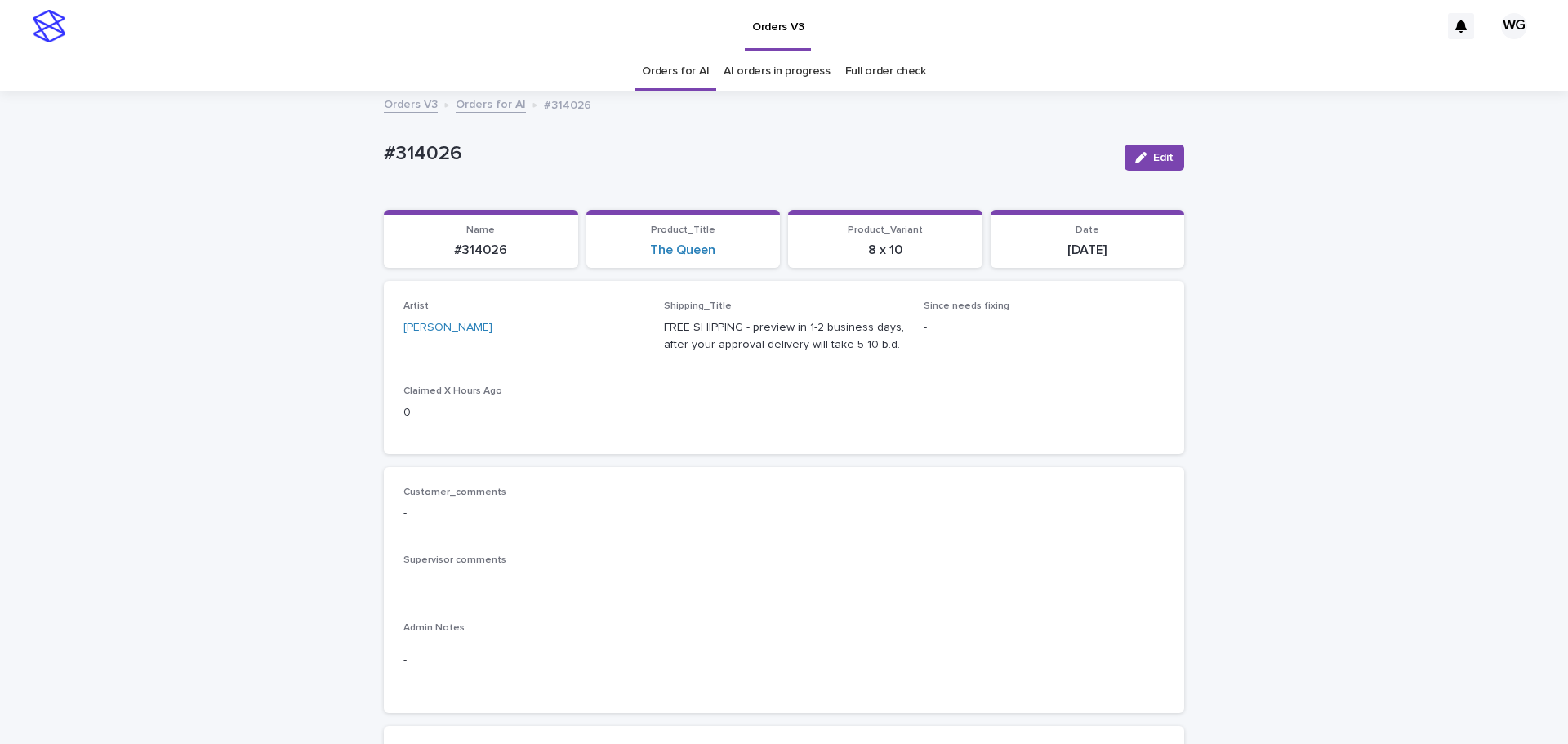
click at [687, 83] on link "Orders for AI" at bounding box center [675, 72] width 67 height 39
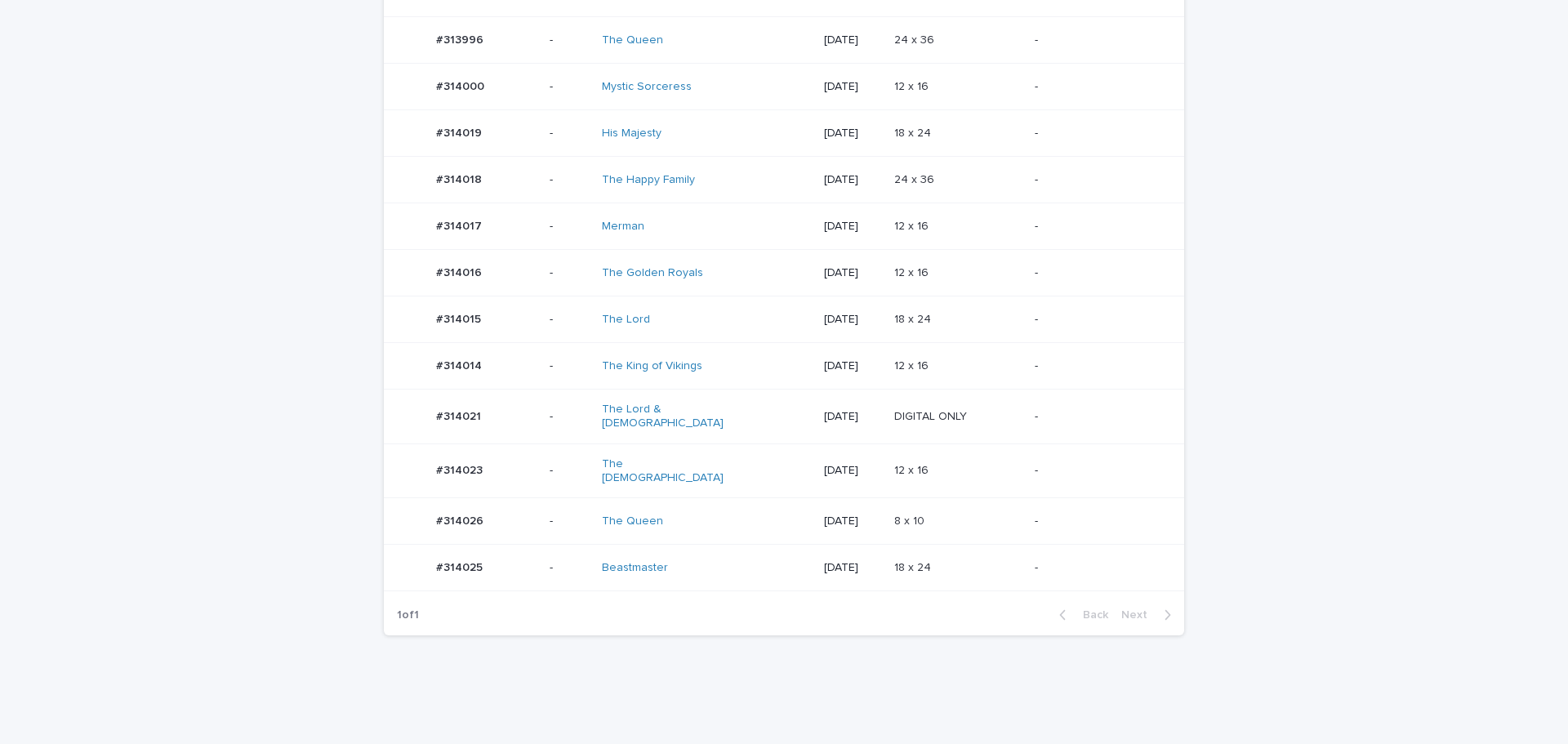
scroll to position [409, 0]
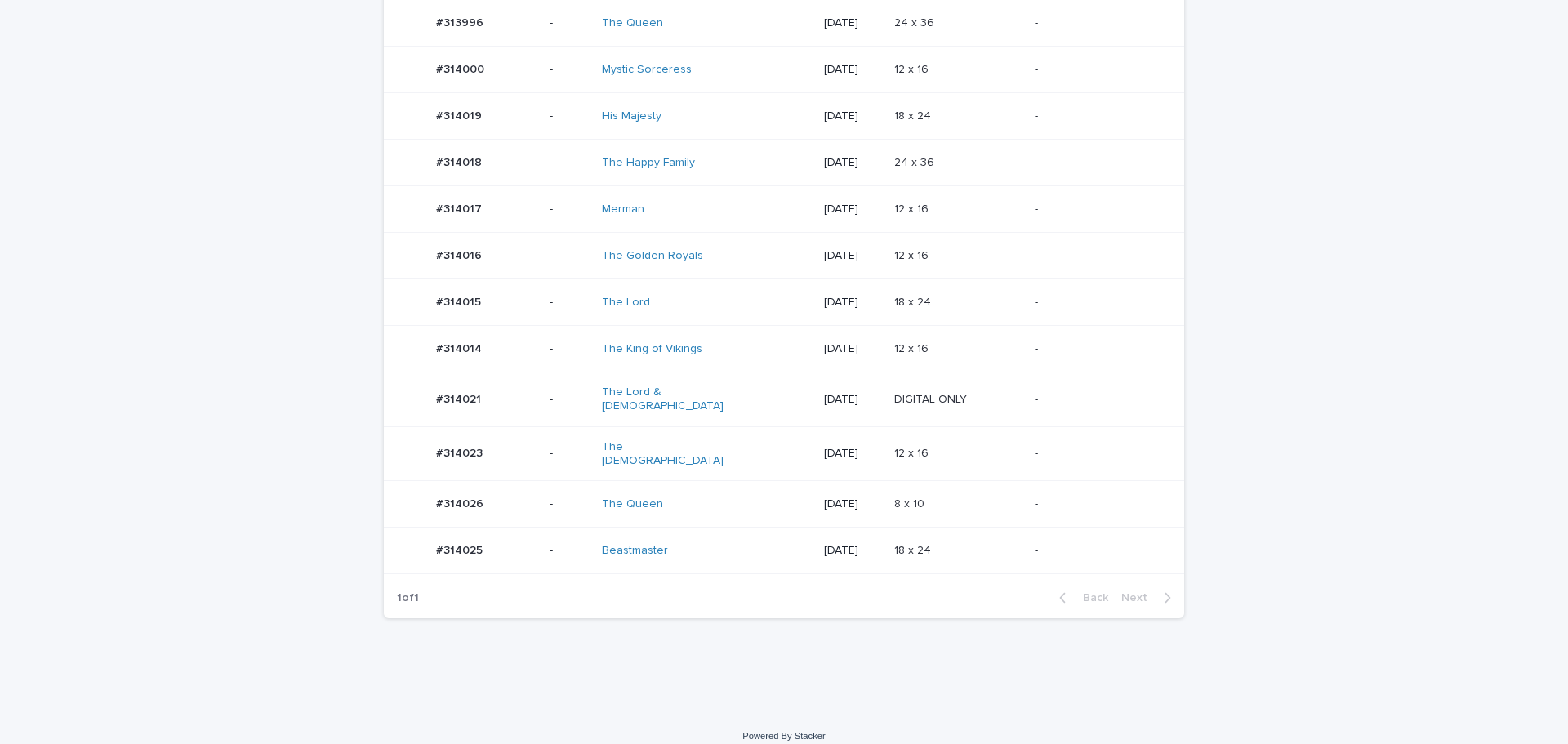
click at [1041, 159] on p "-" at bounding box center [1096, 162] width 124 height 14
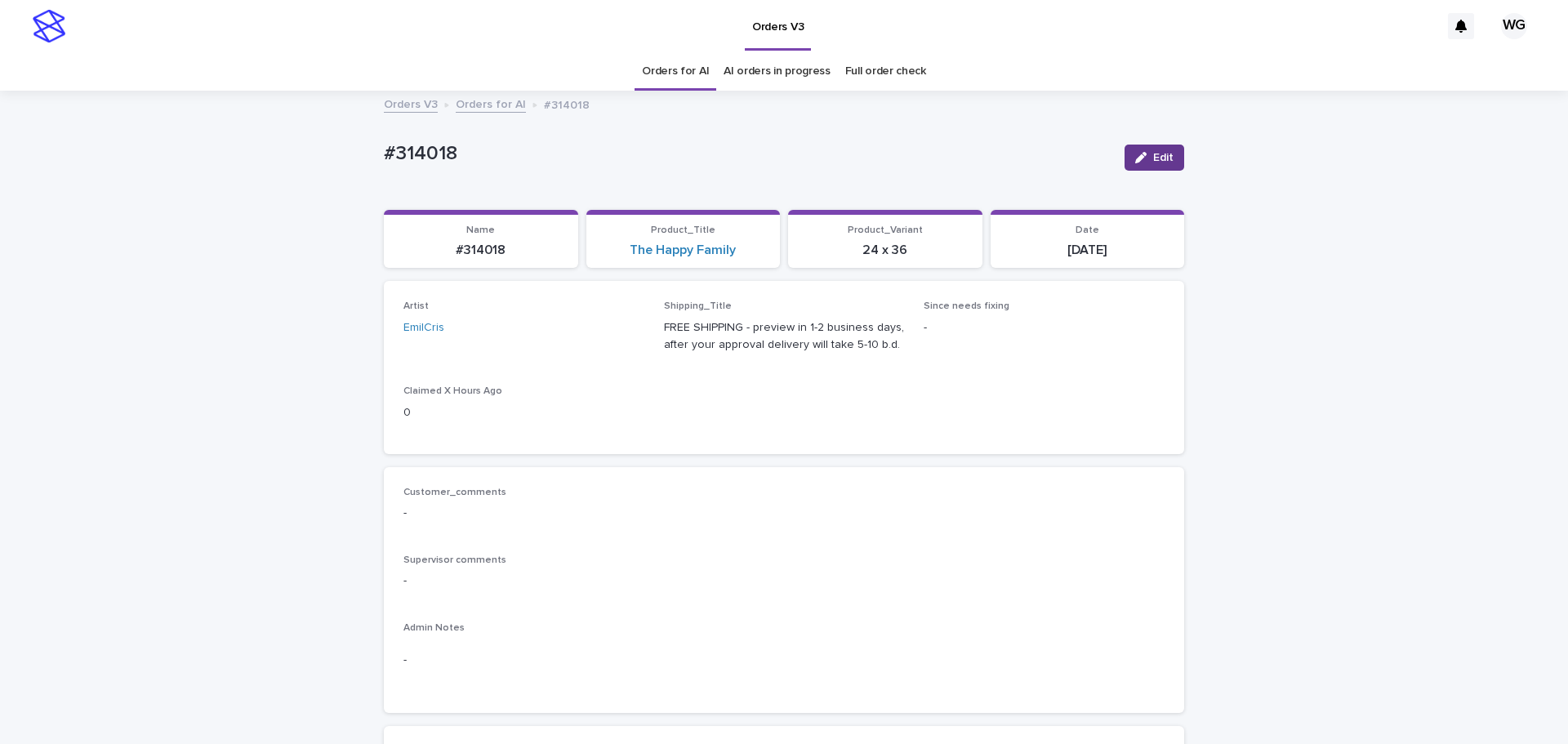
click at [1142, 160] on div "button" at bounding box center [1143, 158] width 18 height 12
click at [656, 83] on link "Orders for AI" at bounding box center [675, 72] width 67 height 39
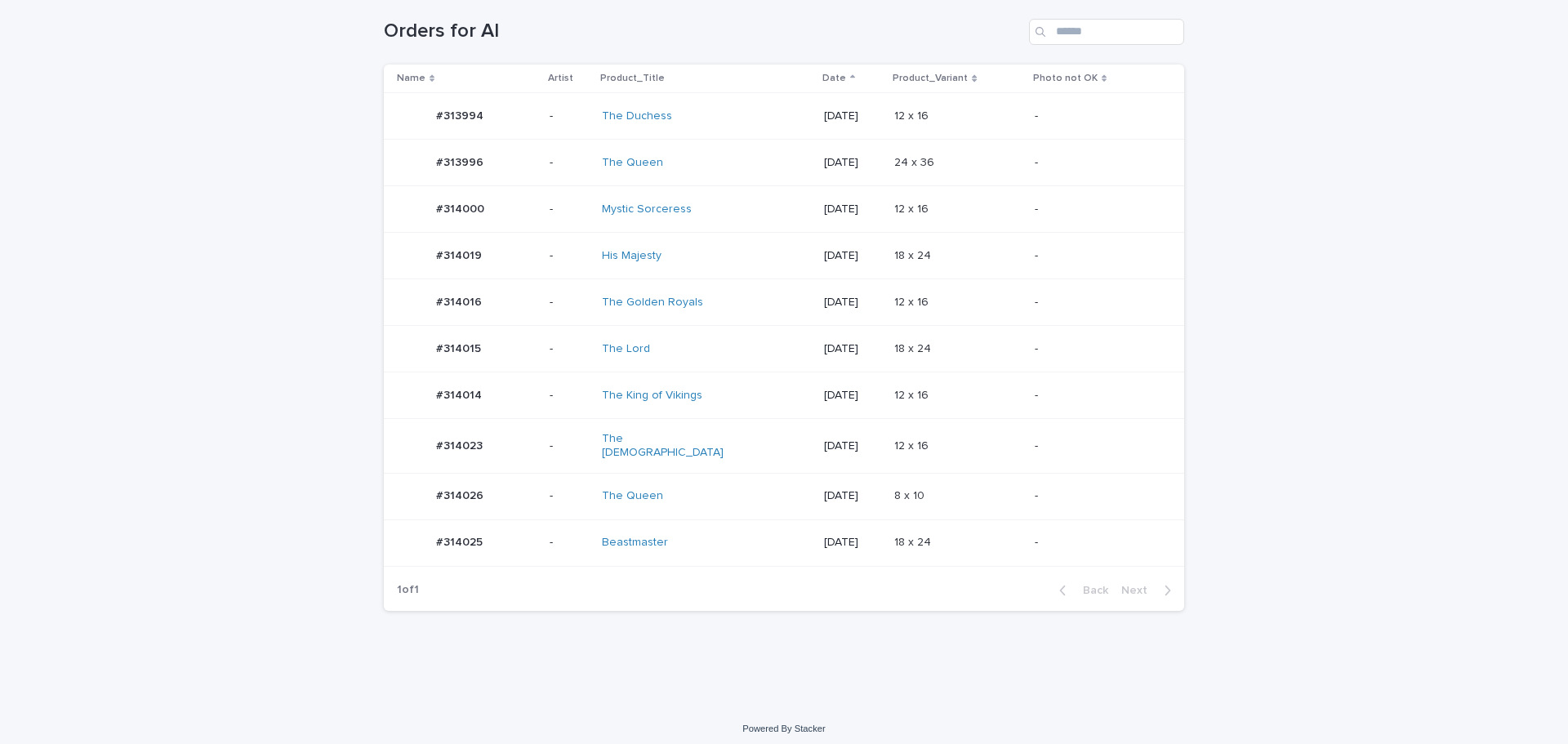
scroll to position [177, 0]
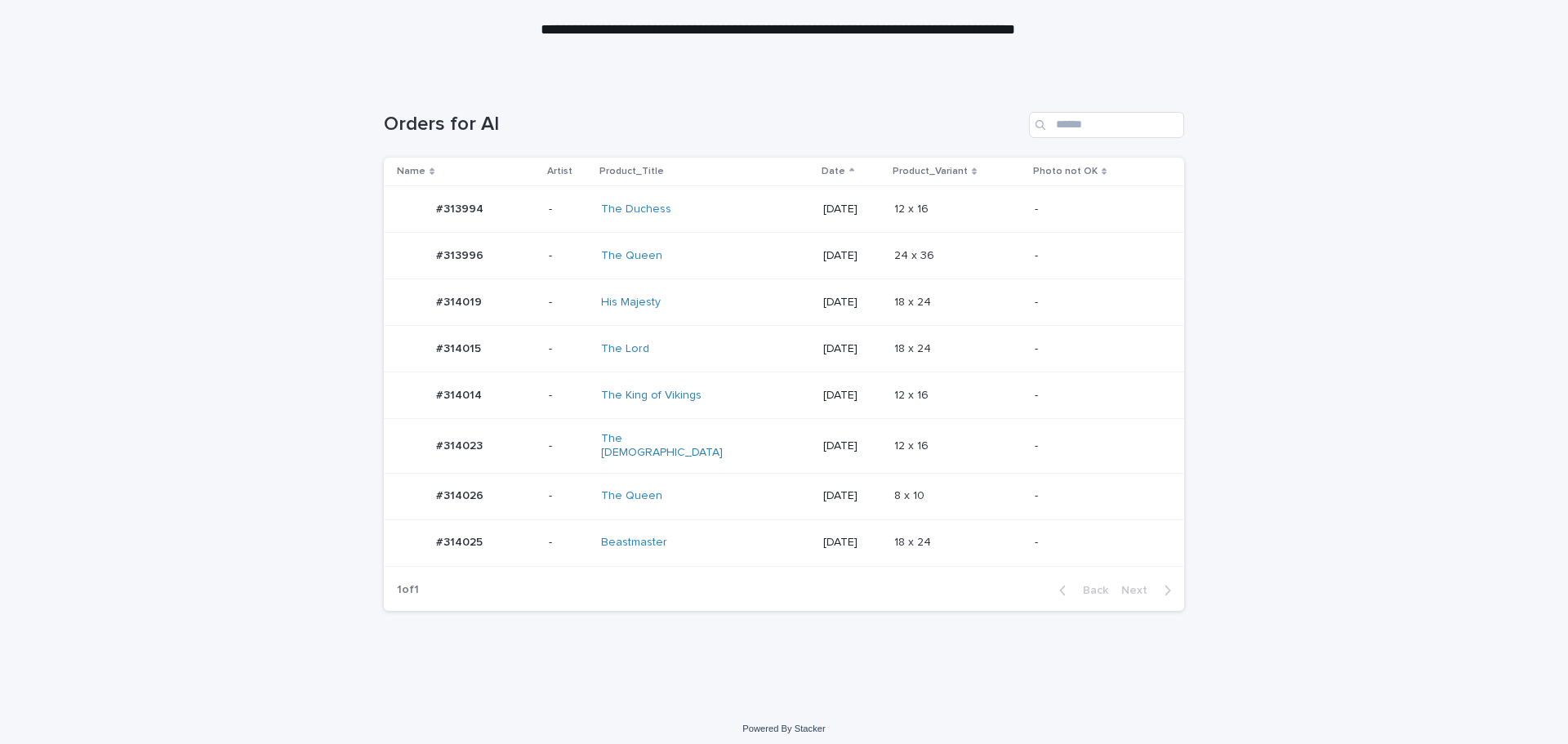
click at [940, 459] on td "12 x 16 12 x 16" at bounding box center [957, 446] width 140 height 55
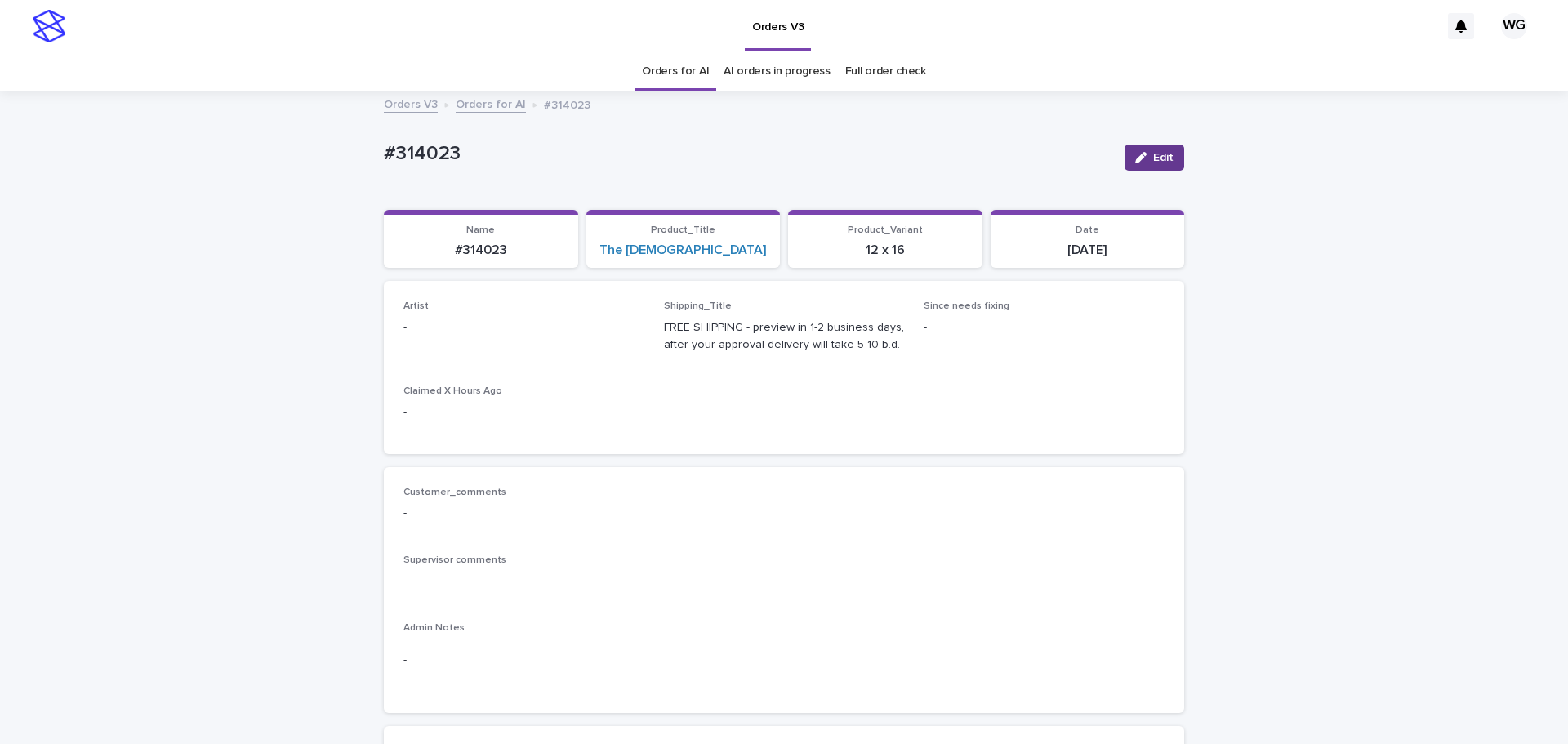
click at [1167, 159] on span "Edit" at bounding box center [1163, 158] width 20 height 12
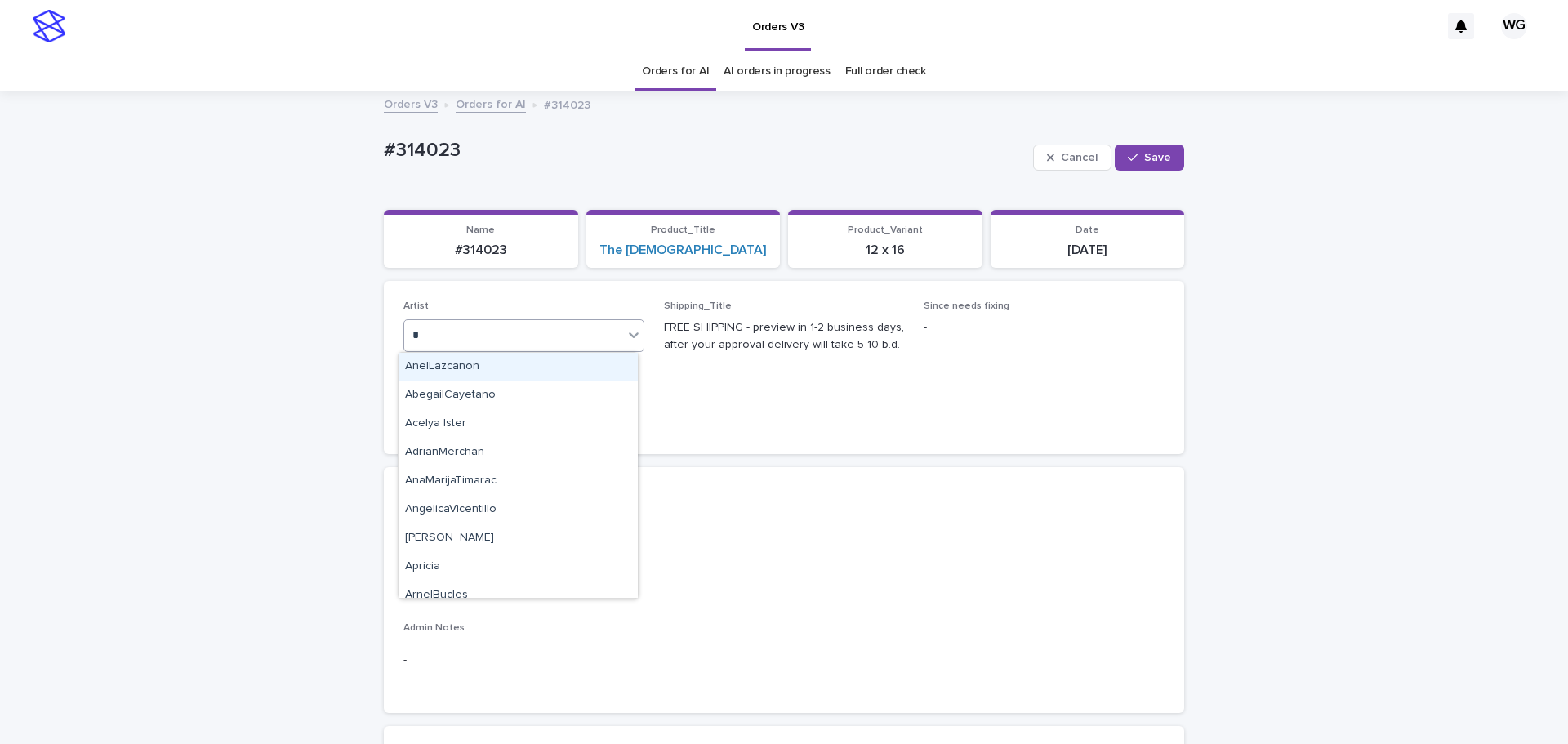
type input "**"
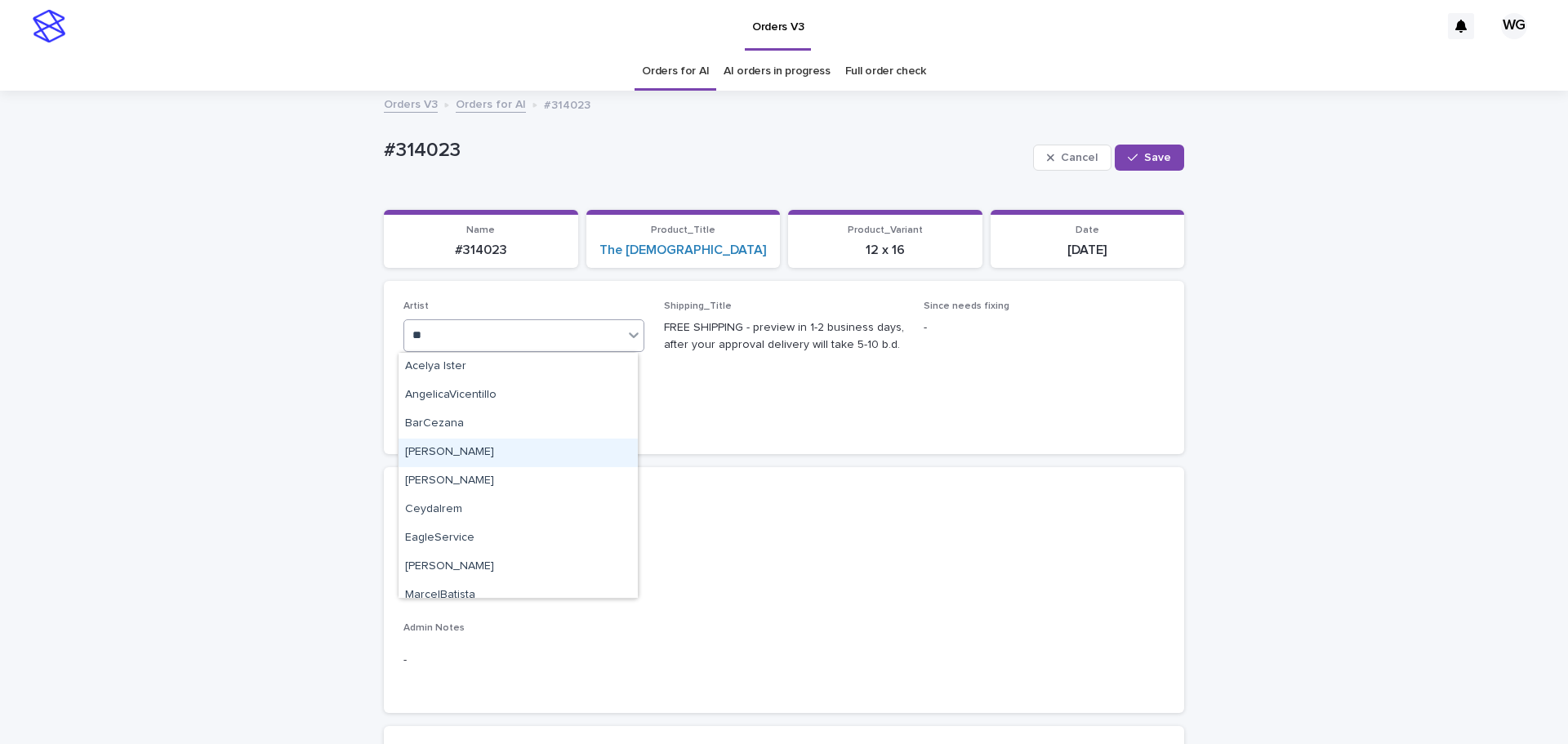
click at [432, 449] on div "[PERSON_NAME]" at bounding box center [518, 453] width 239 height 29
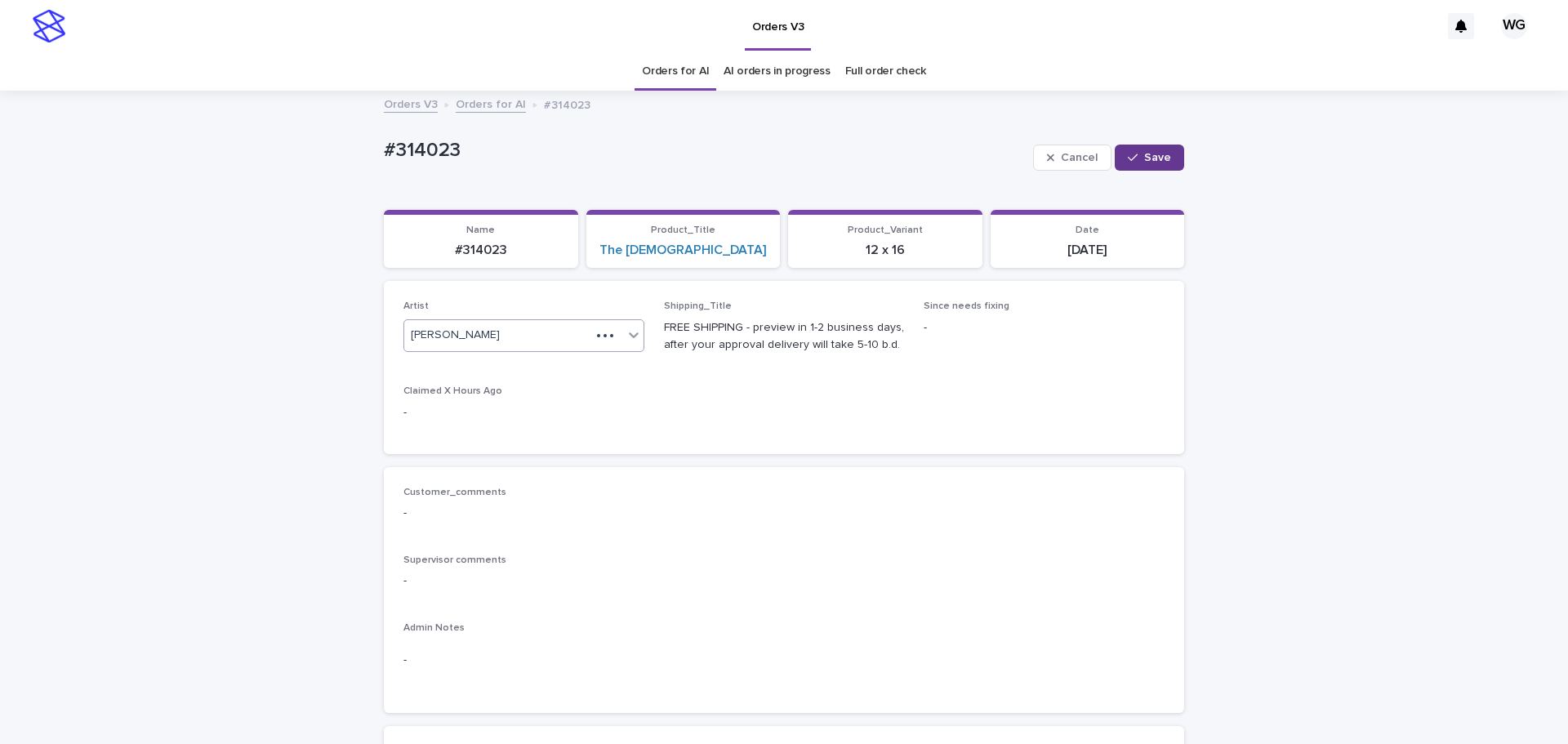
click at [1144, 167] on button "Save" at bounding box center [1149, 157] width 70 height 26
click at [657, 80] on link "Orders for AI" at bounding box center [675, 72] width 67 height 39
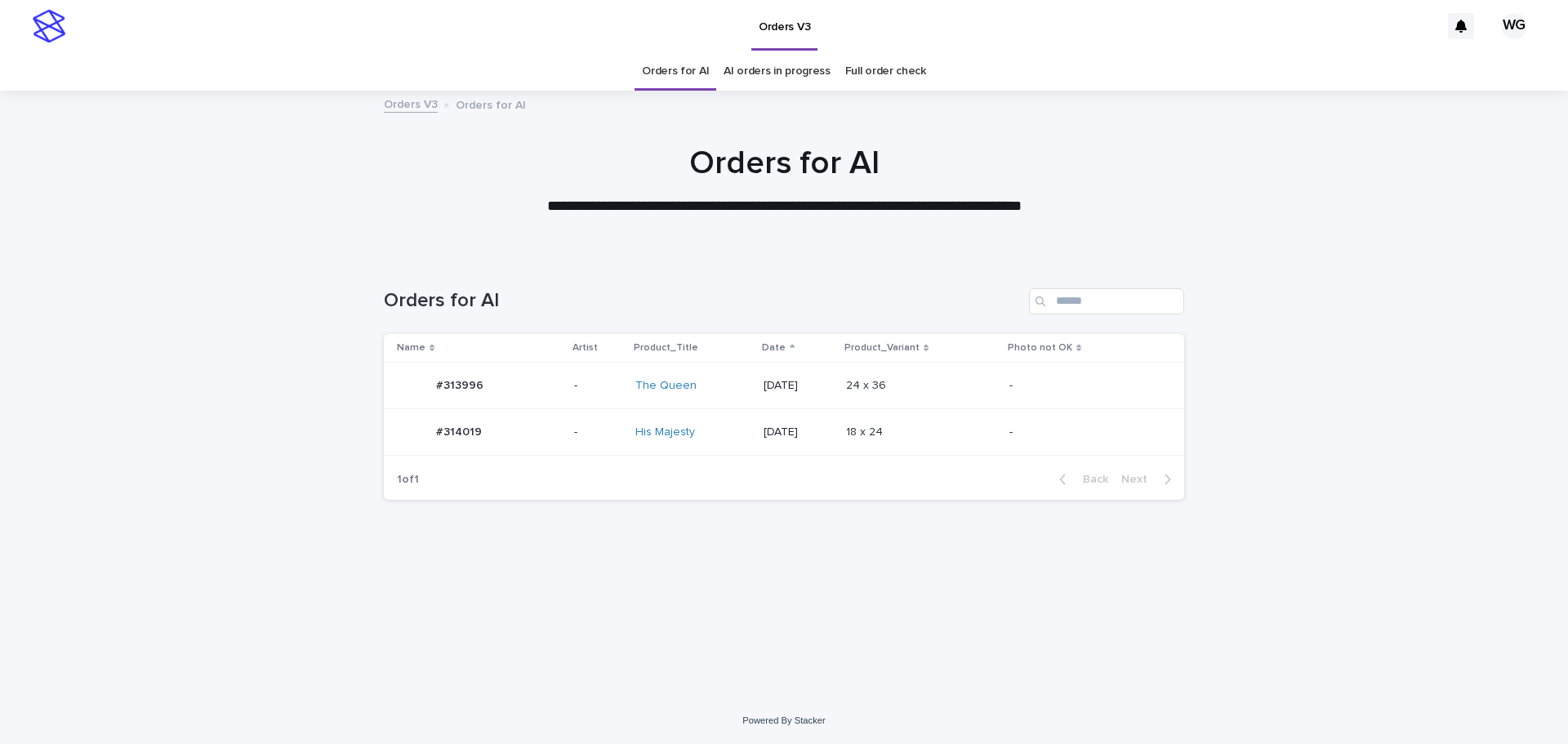
click at [729, 419] on div "His Majesty" at bounding box center [693, 433] width 116 height 27
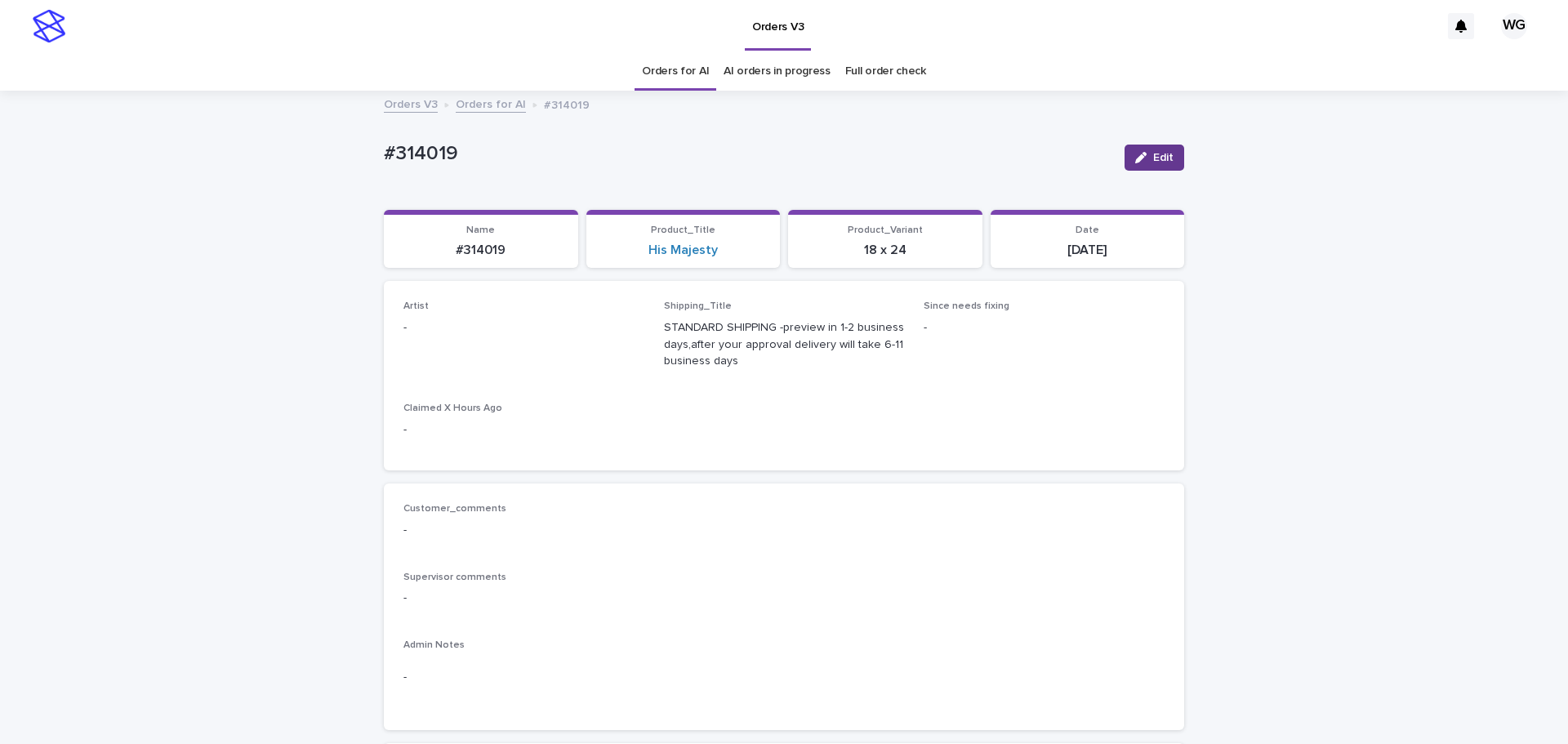
click at [1153, 152] on span "Edit" at bounding box center [1163, 158] width 20 height 12
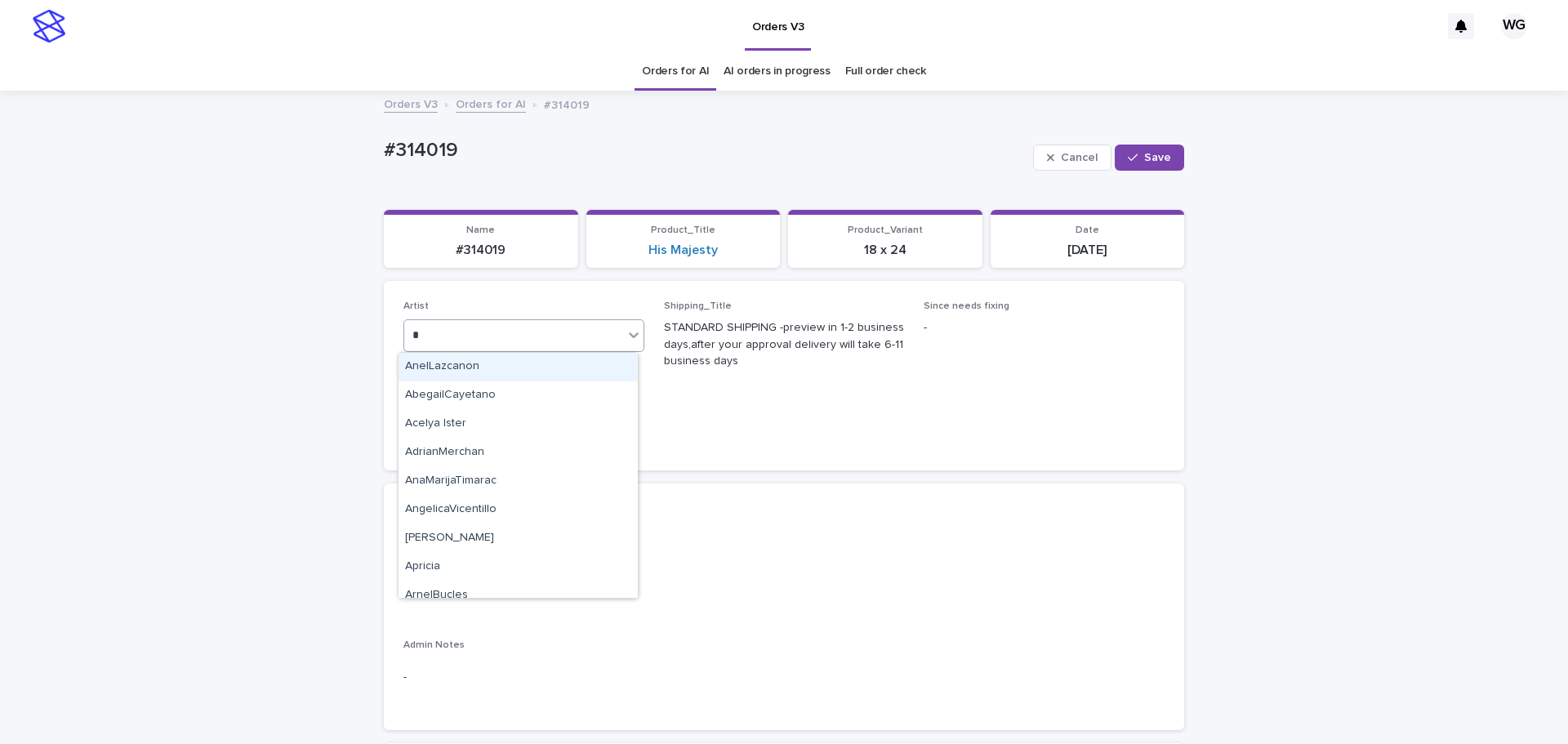
click at [501, 343] on div "* c" at bounding box center [513, 335] width 219 height 27
type input "**"
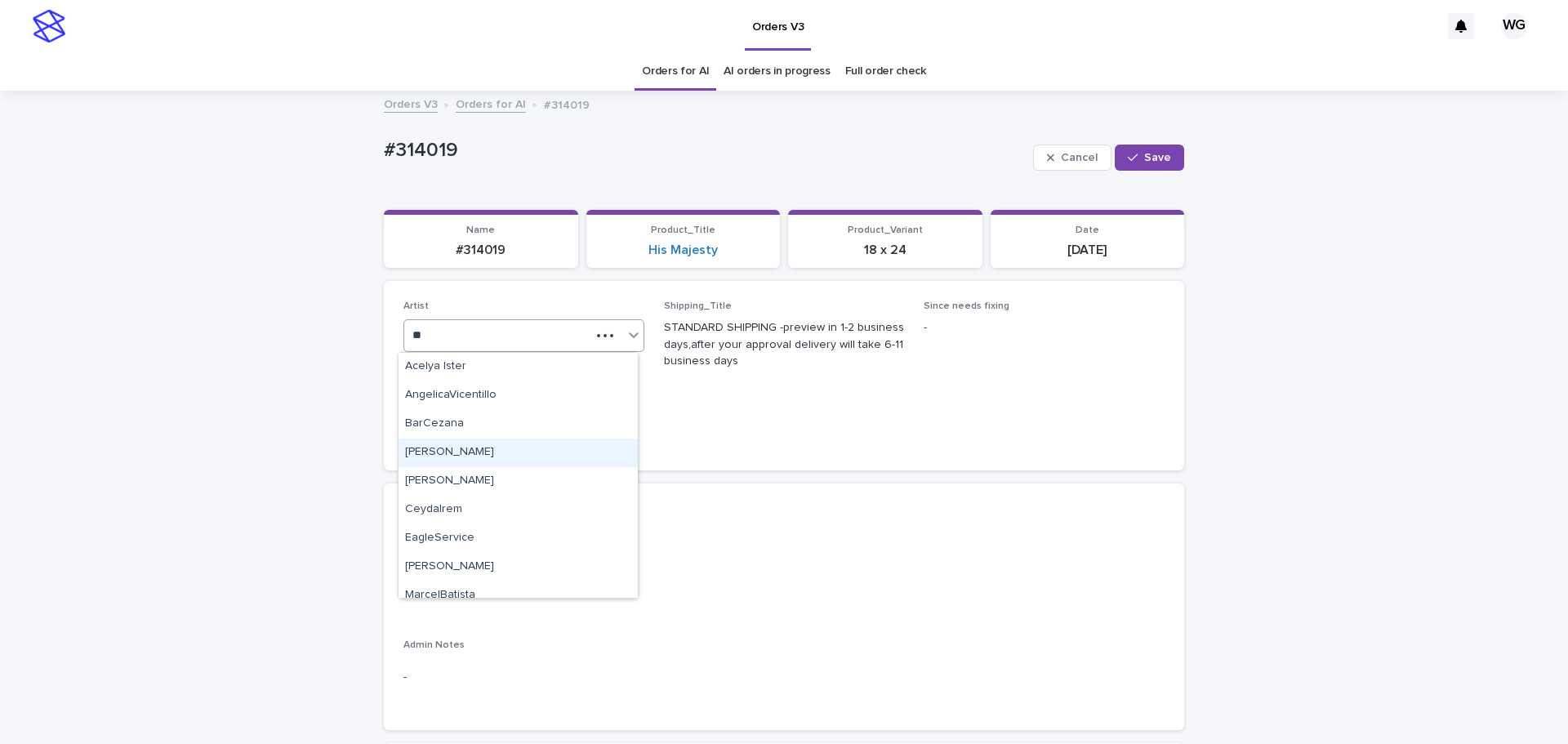
click at [536, 449] on div "Cel Gamora" at bounding box center [518, 453] width 239 height 29
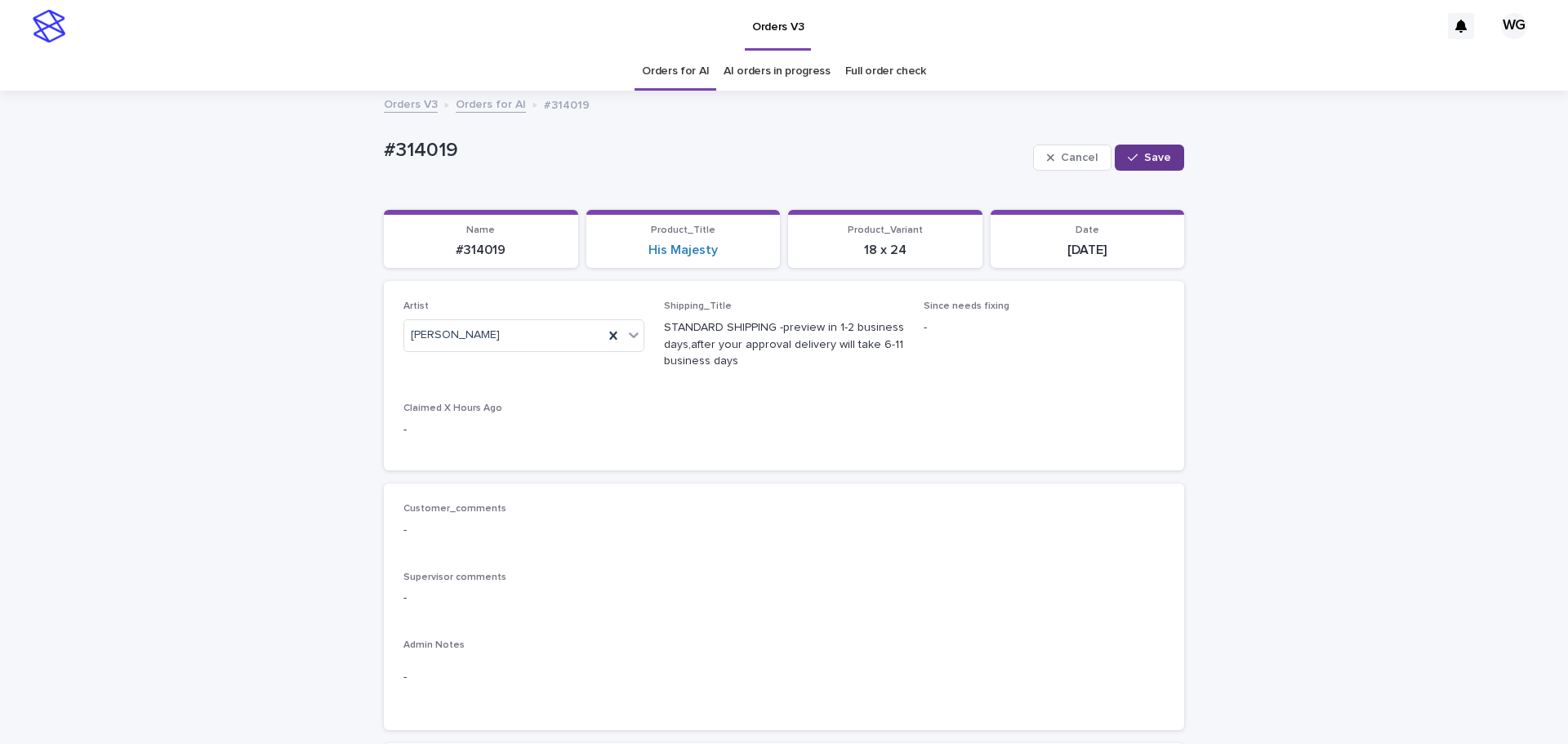
click at [1128, 153] on icon "button" at bounding box center [1132, 158] width 10 height 12
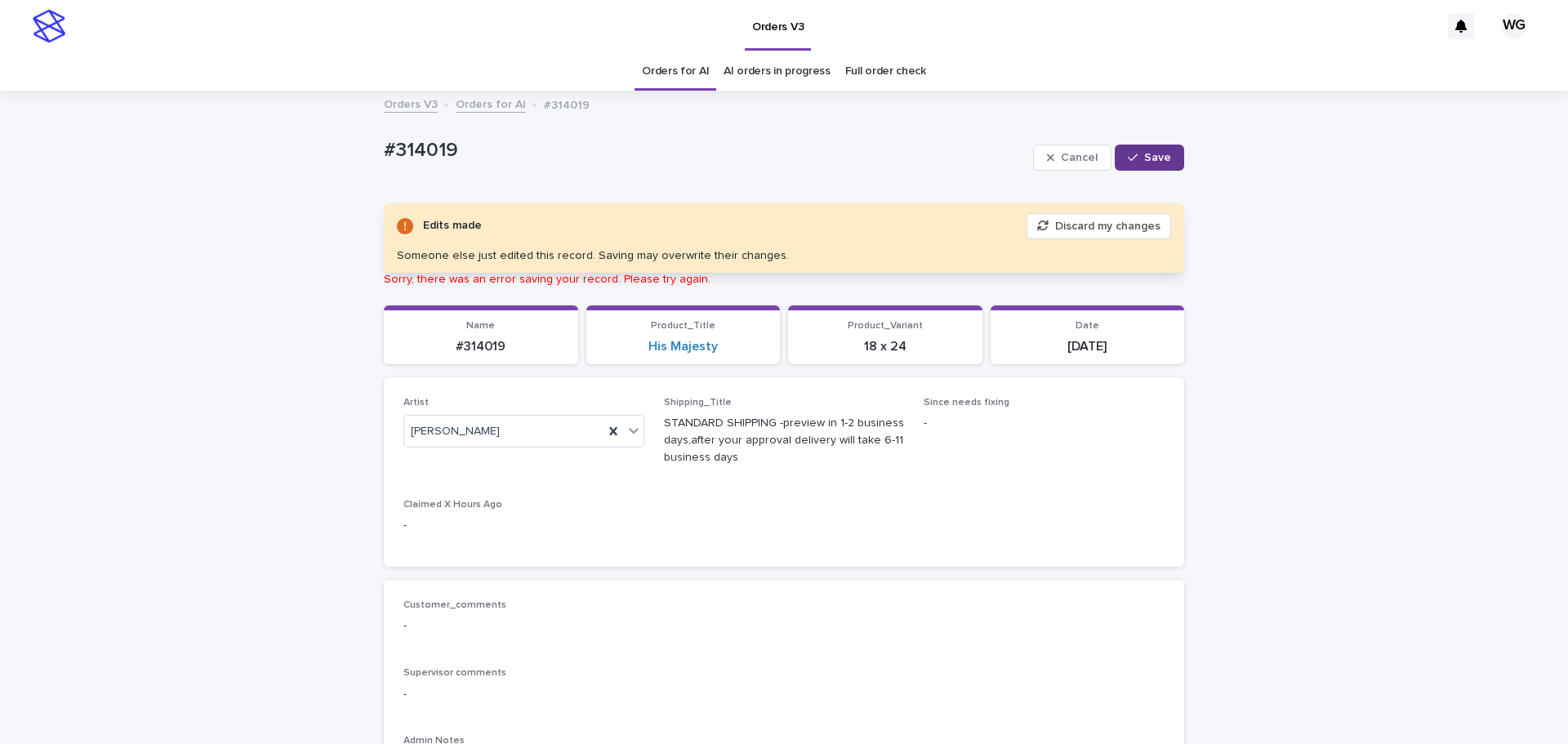
click at [1134, 157] on div "button" at bounding box center [1135, 158] width 16 height 12
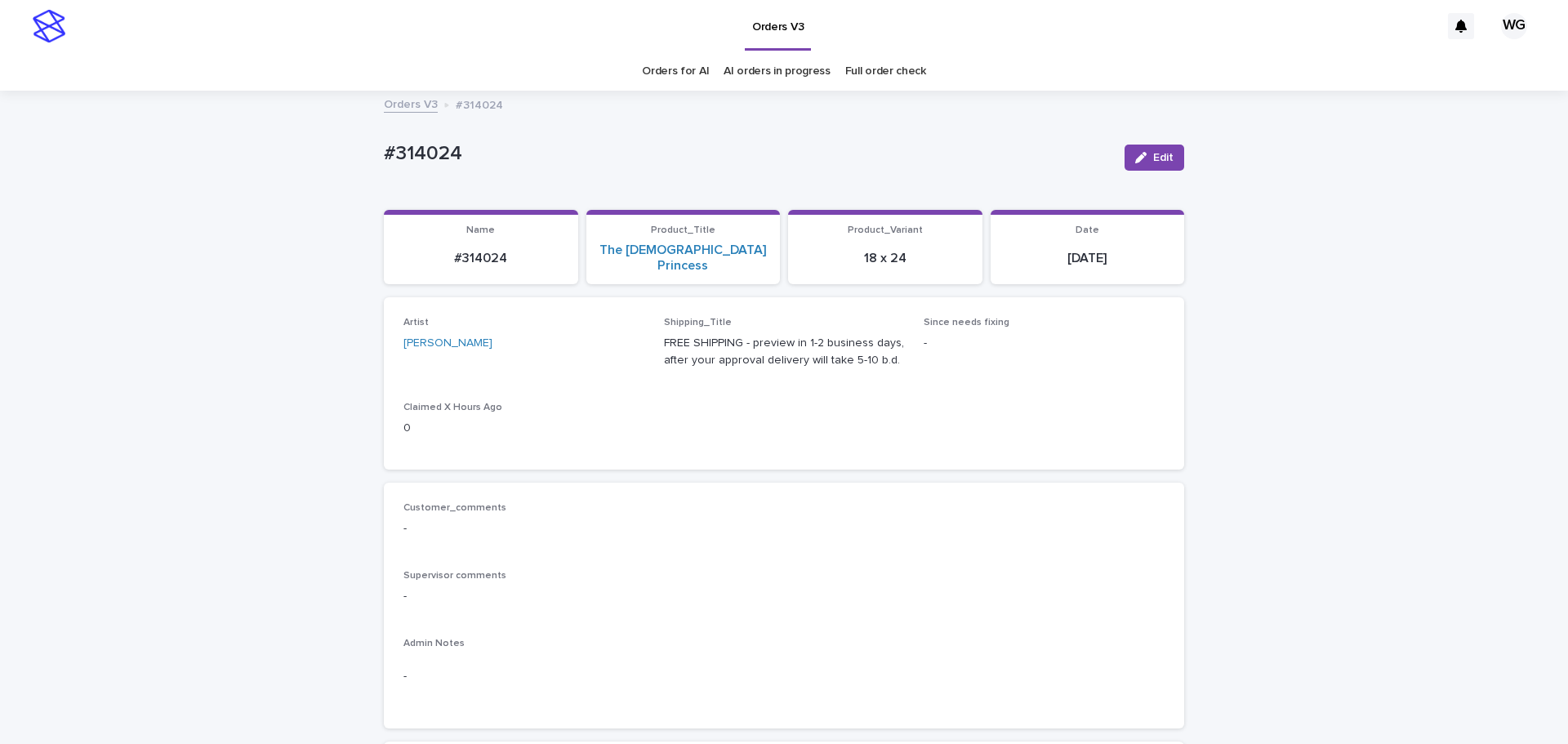
click at [394, 147] on p "#314024" at bounding box center [747, 154] width 728 height 24
copy div "#314024 Edit Sorry, there was an error saving your record. Please try again. Pl…"
click at [394, 147] on p "#314024" at bounding box center [747, 154] width 728 height 24
click at [405, 140] on div "#314021" at bounding box center [747, 152] width 728 height 27
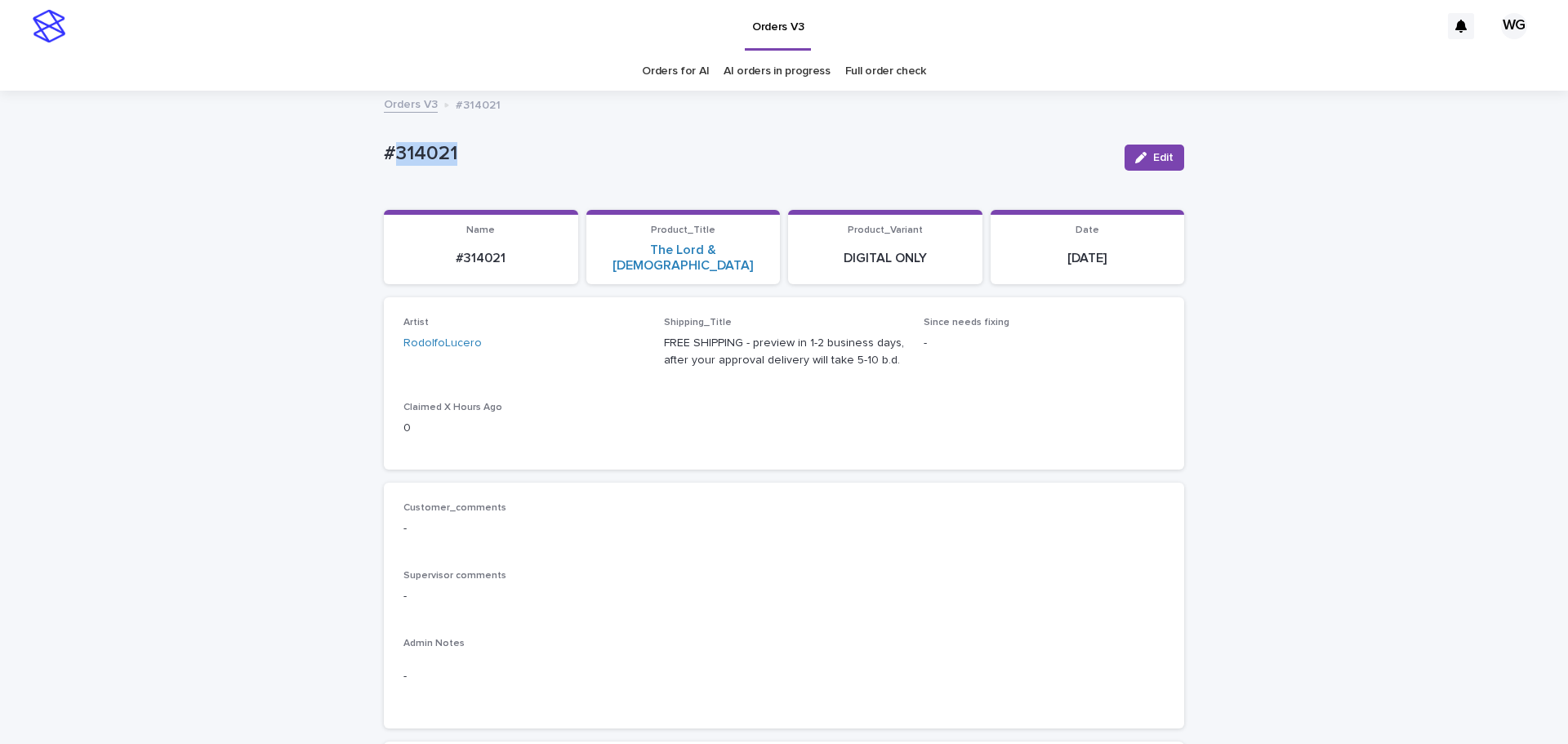
click at [405, 140] on div "#314021" at bounding box center [747, 152] width 728 height 27
copy div "#314021 Edit Sorry, there was an error saving your record. Please try again. Pl…"
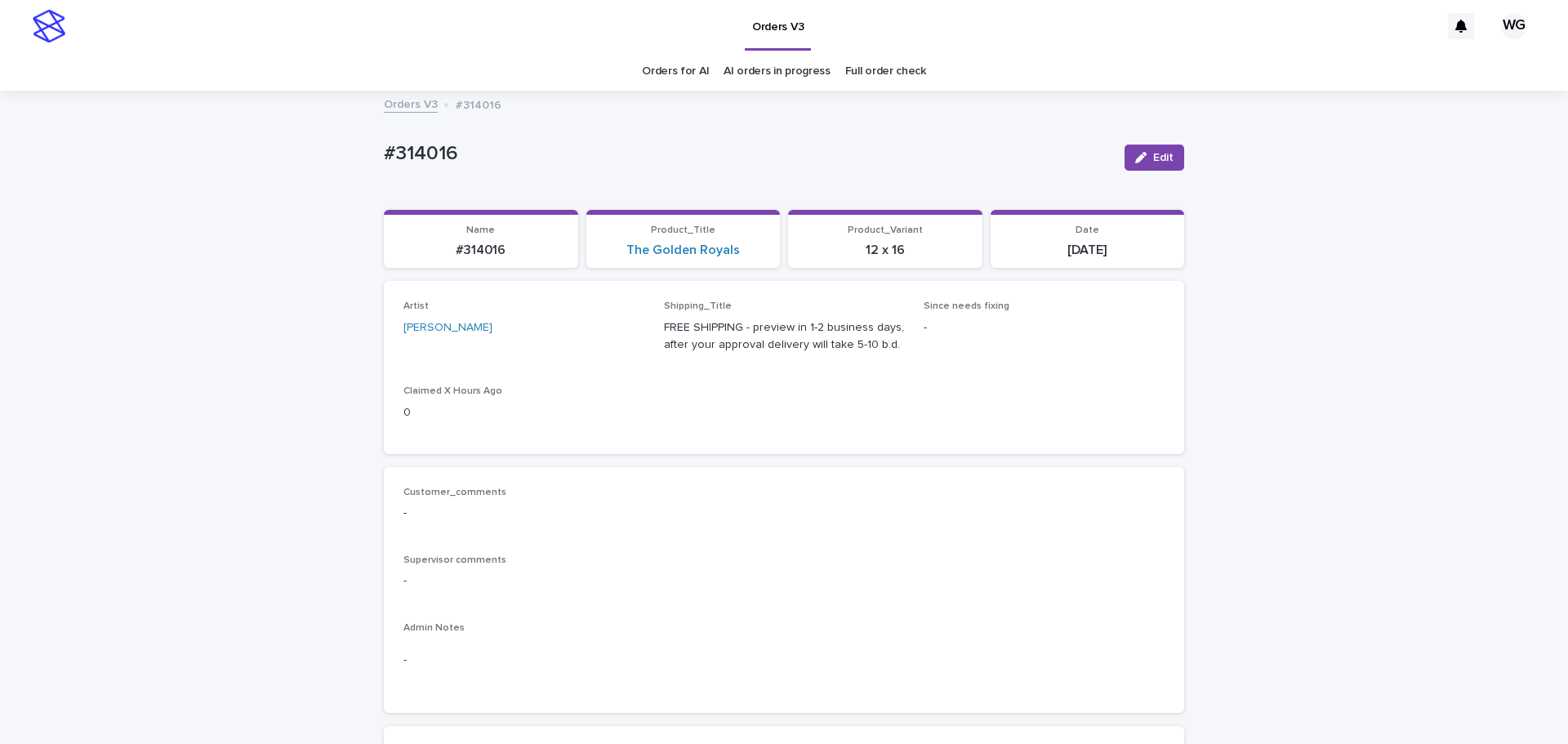
click at [447, 149] on p "#314016" at bounding box center [747, 154] width 728 height 24
copy div "#314016 Edit Sorry, there was an error saving your record. Please try again. Pl…"
click at [447, 149] on p "#314016" at bounding box center [747, 154] width 728 height 24
click at [442, 150] on p "#314018" at bounding box center [747, 154] width 728 height 24
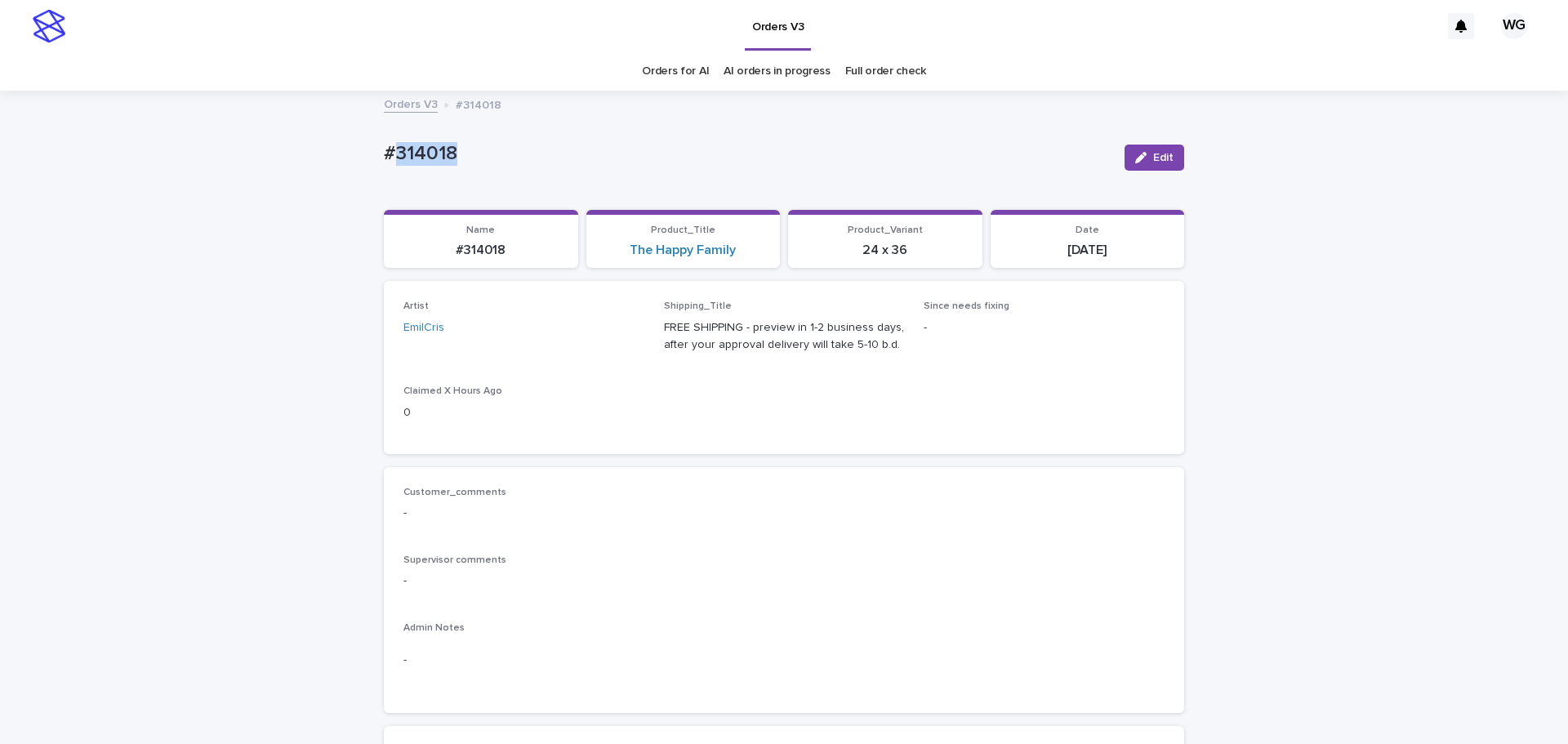
click at [442, 150] on p "#314018" at bounding box center [747, 154] width 728 height 24
copy div "#314018 Edit Sorry, there was an error saving your record. Please try again. Pl…"
click at [442, 150] on p "#314018" at bounding box center [747, 154] width 728 height 24
click at [442, 153] on p "#314023" at bounding box center [747, 154] width 728 height 24
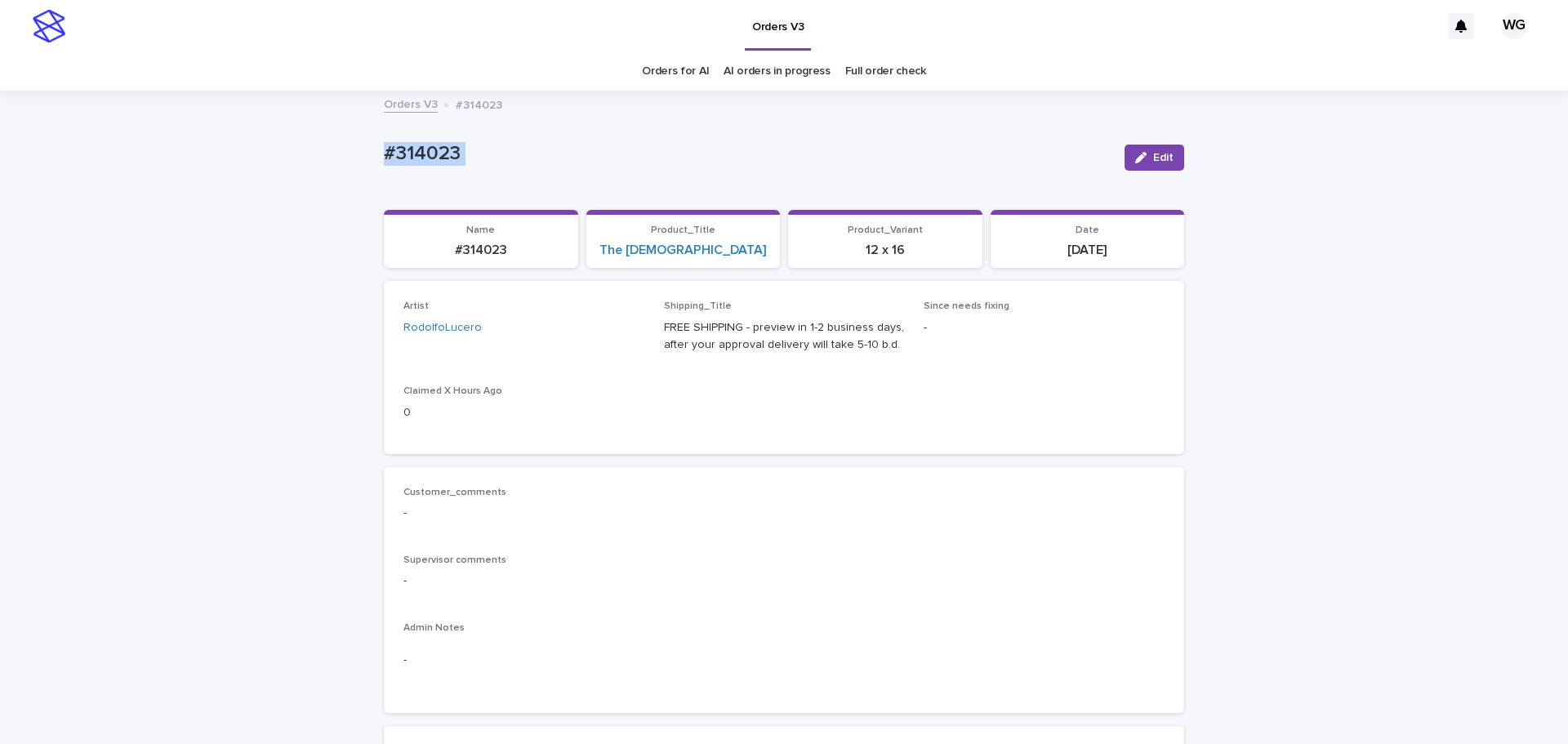
copy div "#314023 Edit Sorry, there was an error saving your record. Please try again. Pl…"
click at [442, 153] on p "#314023" at bounding box center [747, 154] width 728 height 24
click at [417, 156] on p "#314026" at bounding box center [747, 154] width 728 height 24
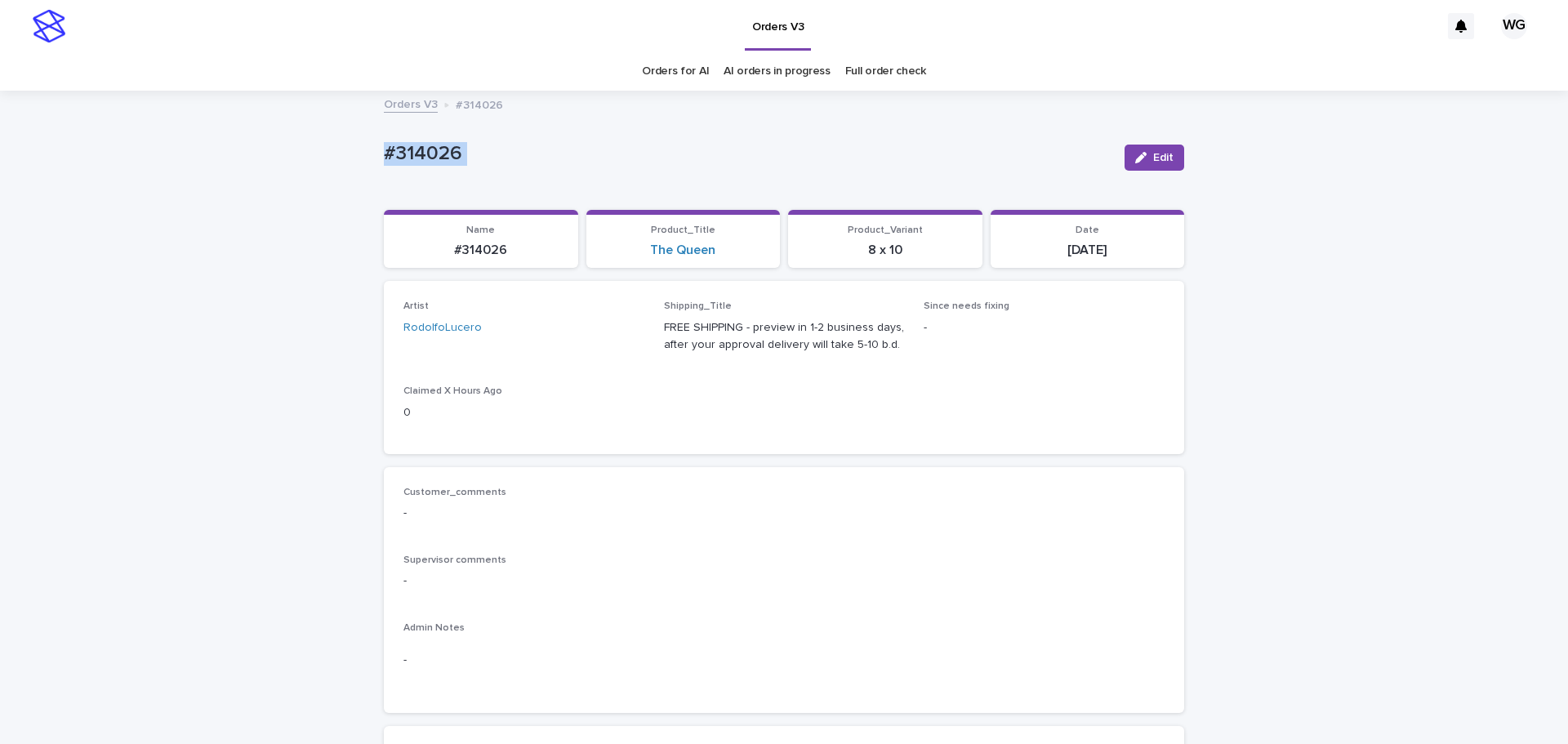
copy div "#314026 Edit Sorry, there was an error saving your record. Please try again. Pl…"
click at [417, 156] on p "#314026" at bounding box center [747, 154] width 728 height 24
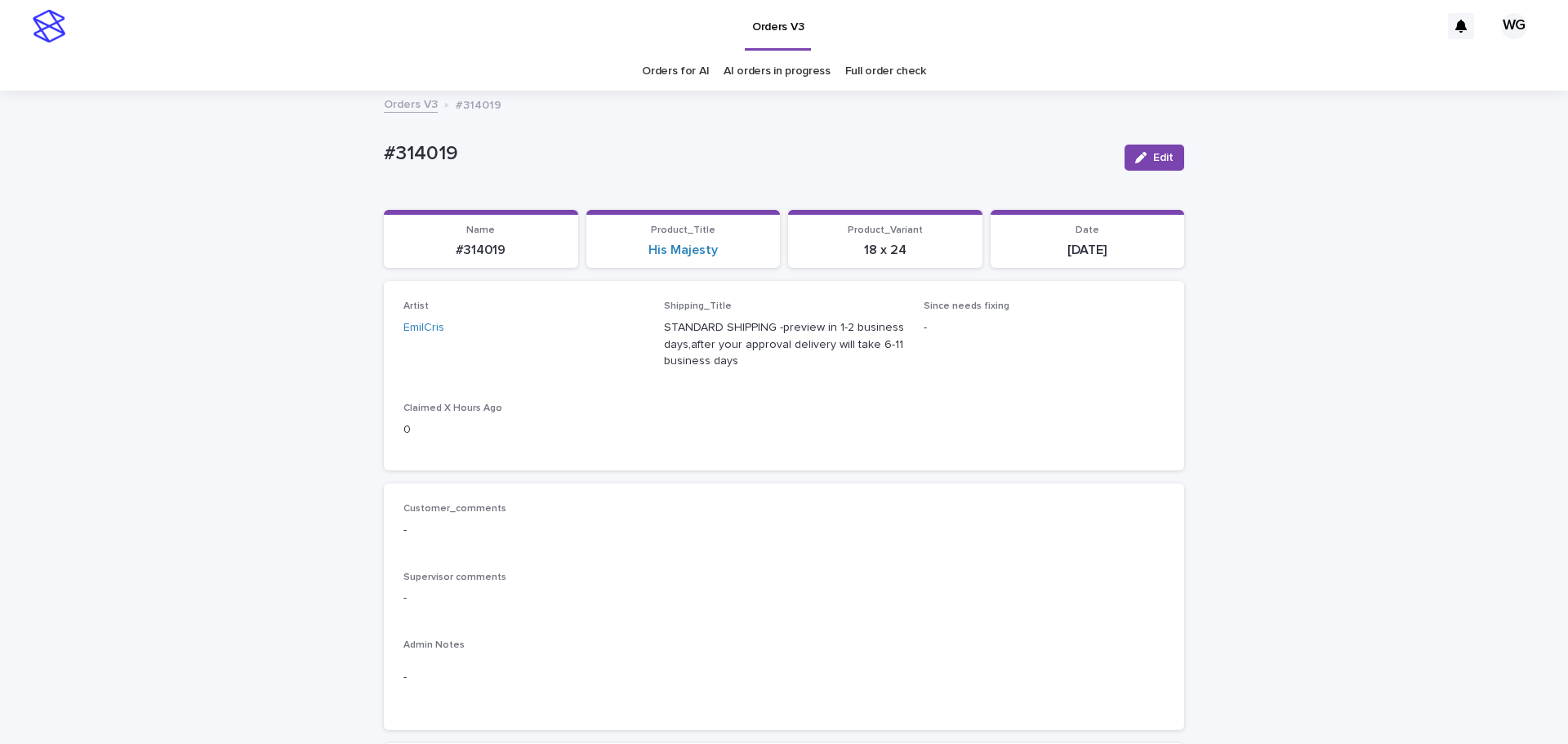
click at [440, 157] on p "#314019" at bounding box center [747, 154] width 728 height 24
copy p "314019"
click at [440, 157] on p "#314019" at bounding box center [747, 154] width 728 height 24
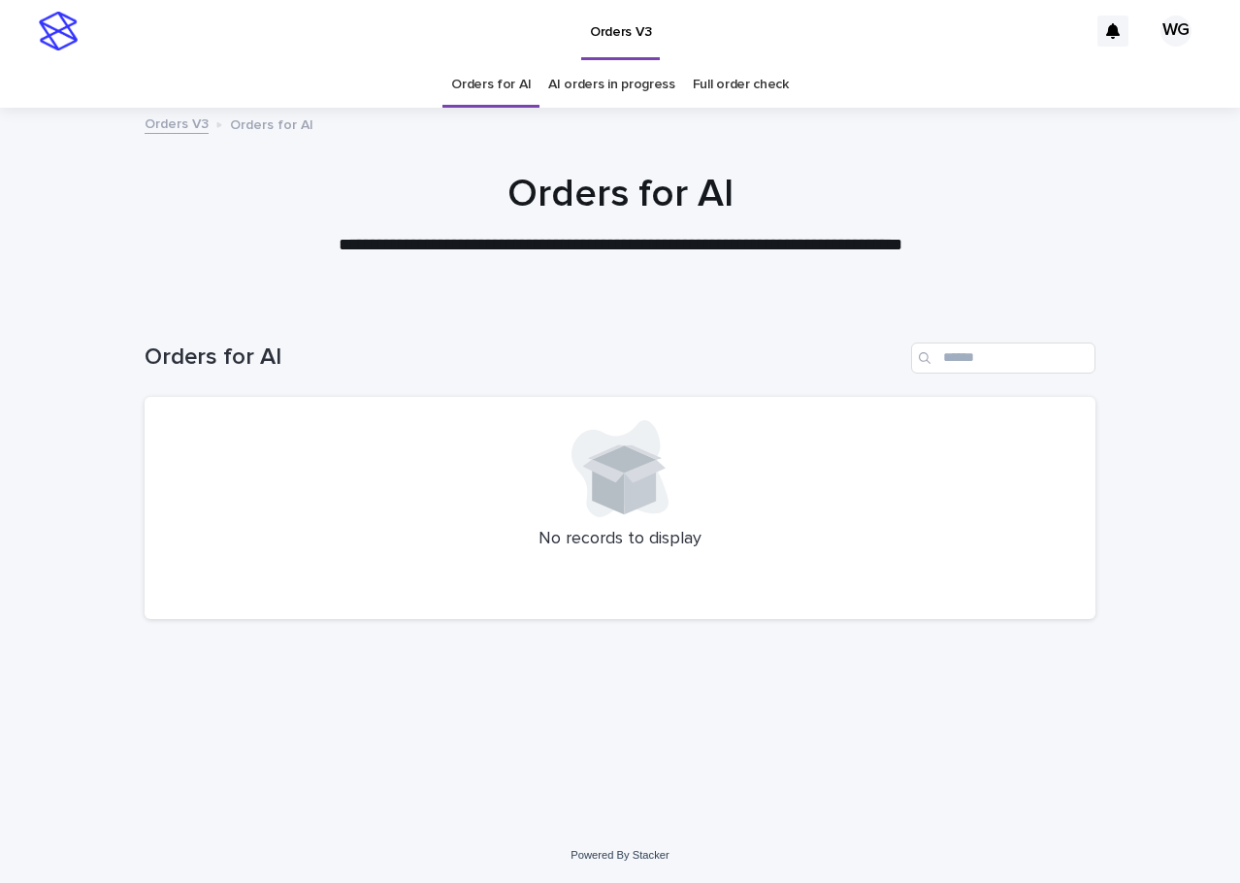
click at [604, 87] on link "AI orders in progress" at bounding box center [611, 85] width 127 height 46
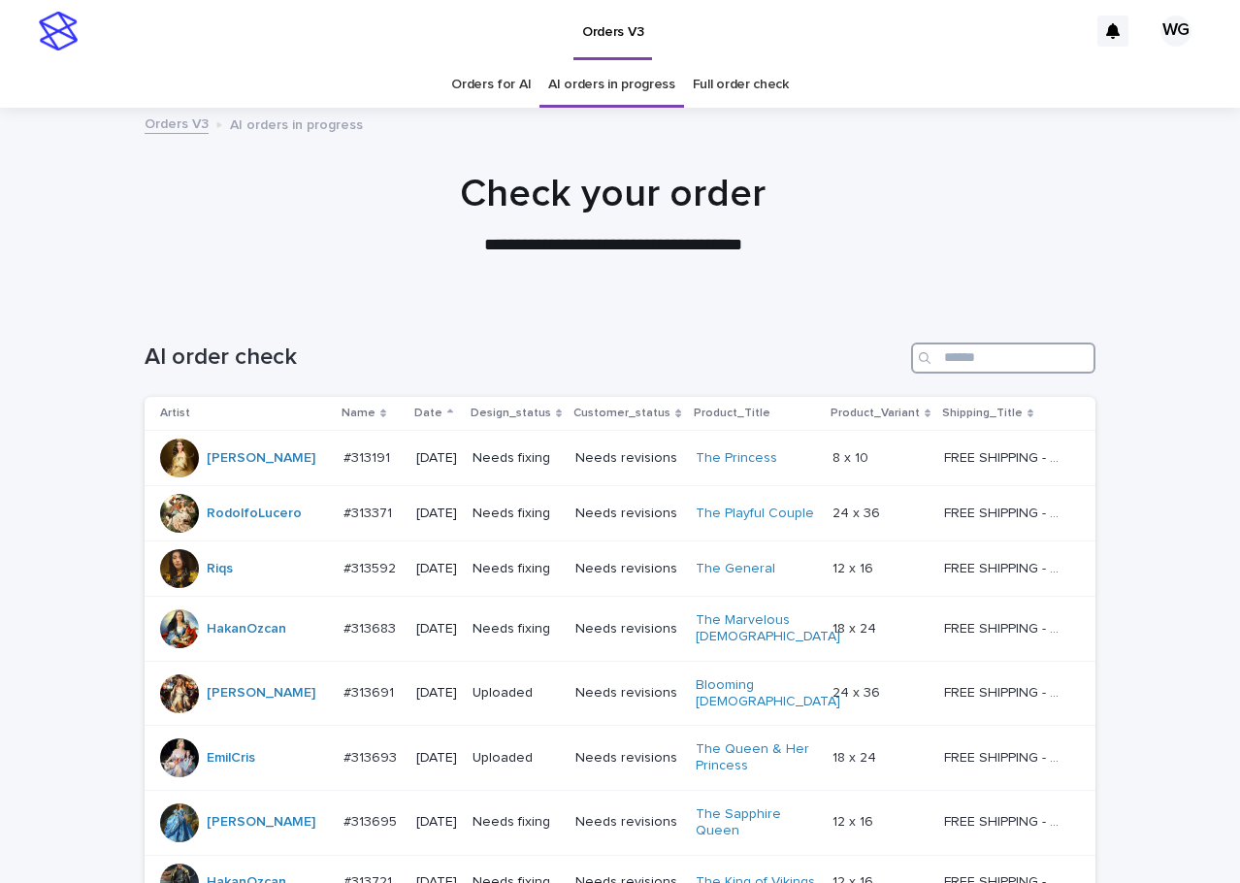
click at [966, 372] on input "Search" at bounding box center [1003, 358] width 184 height 31
type input "*****"
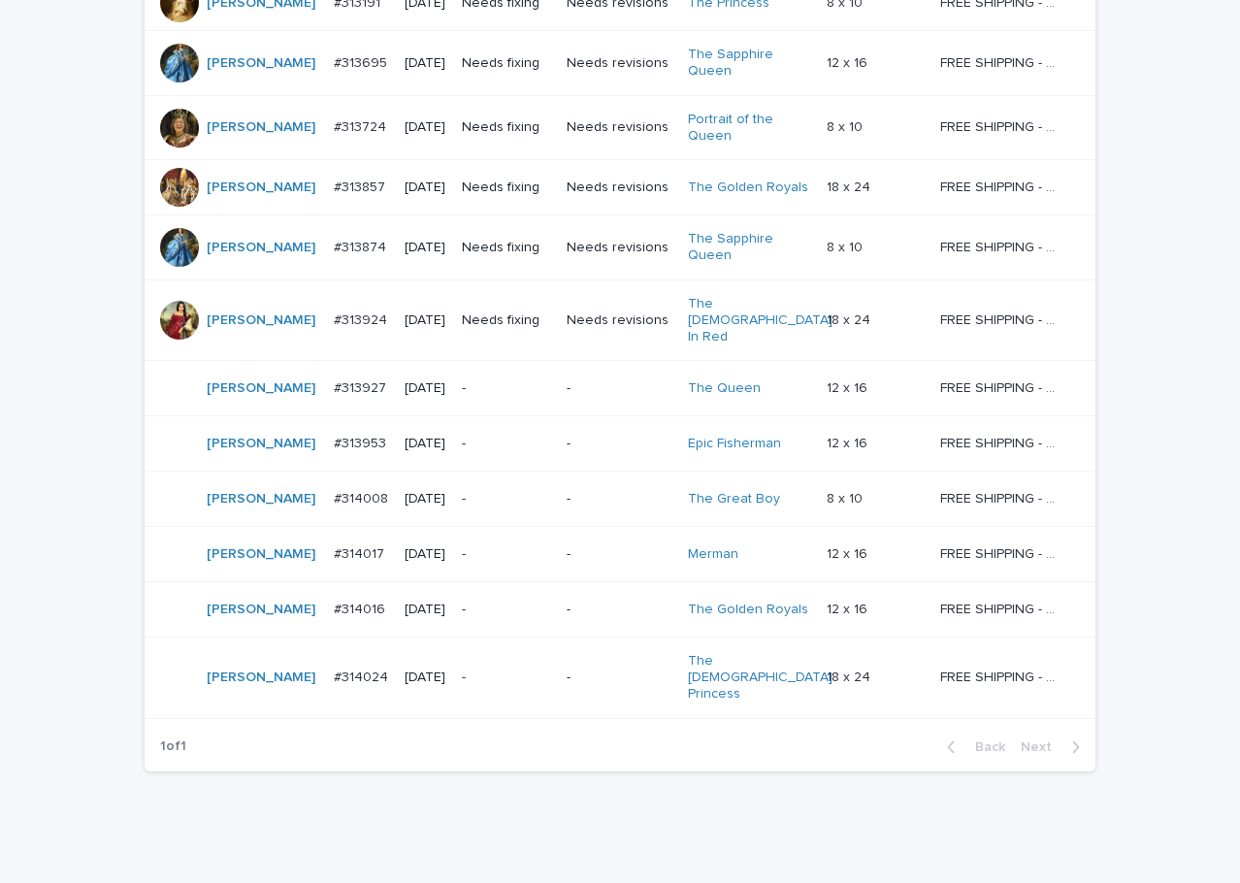
scroll to position [443, 0]
